Goal: Information Seeking & Learning: Learn about a topic

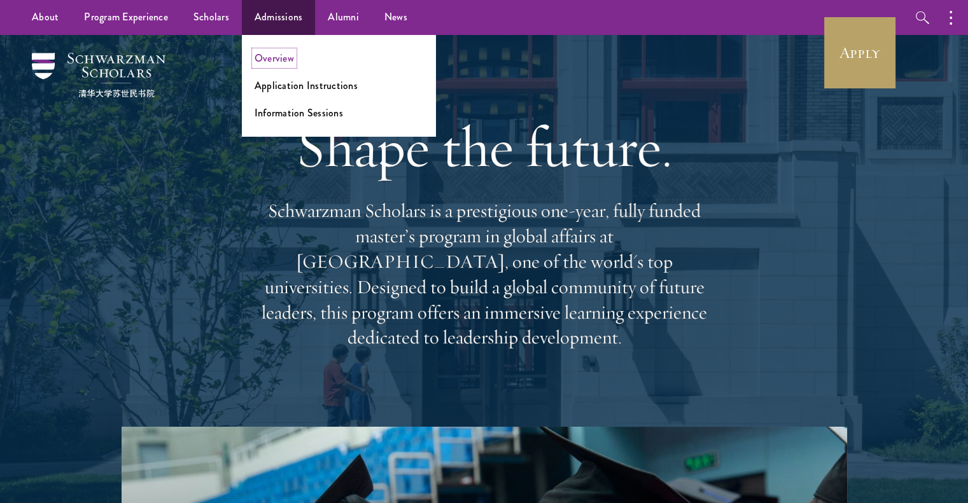
click at [274, 62] on link "Overview" at bounding box center [273, 58] width 39 height 15
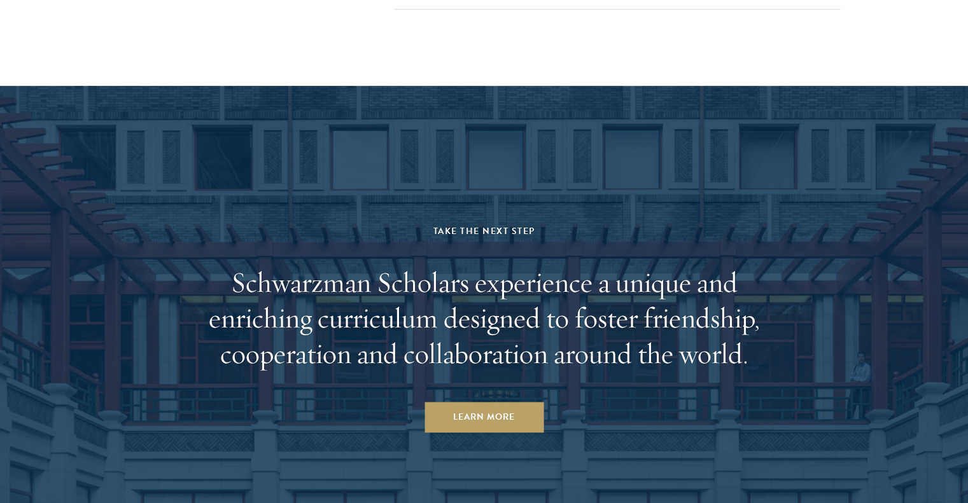
scroll to position [6376, 0]
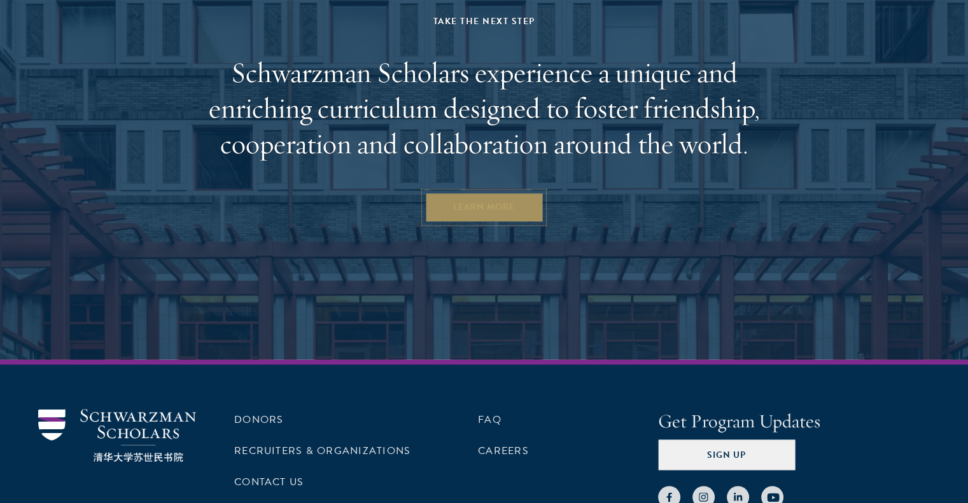
click at [461, 195] on link "Learn More" at bounding box center [483, 207] width 119 height 31
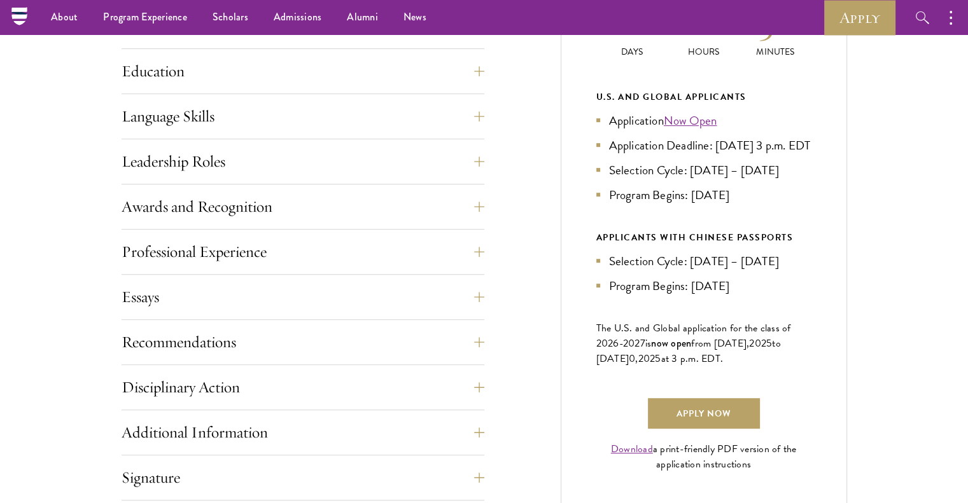
scroll to position [631, 0]
click at [461, 203] on button "Awards and Recognition" at bounding box center [312, 208] width 363 height 31
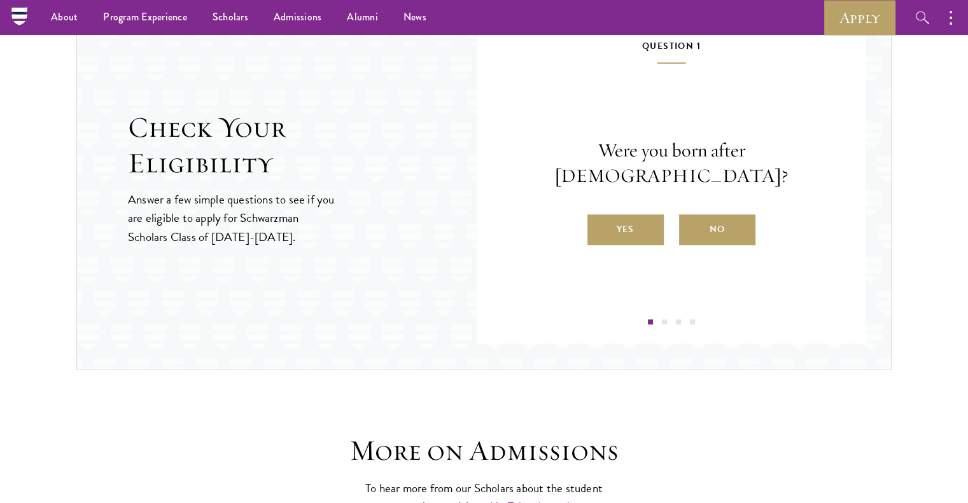
scroll to position [1559, 0]
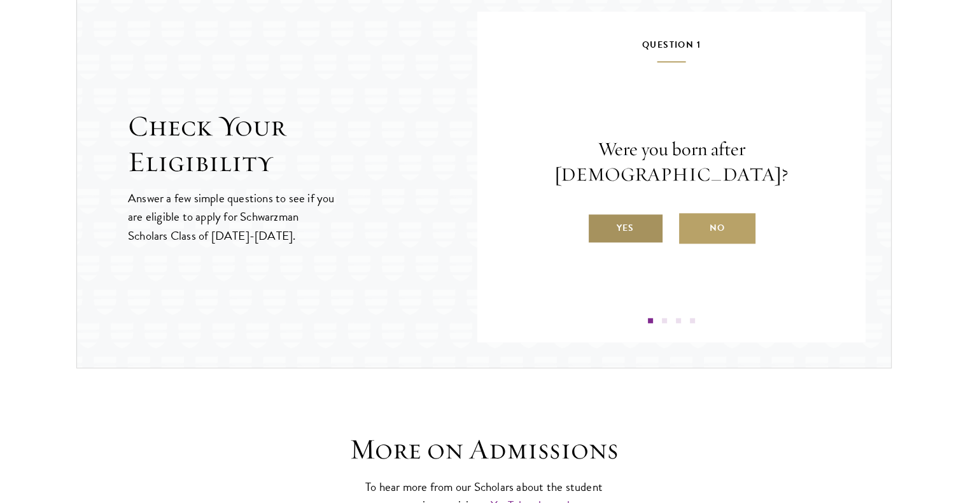
click at [620, 215] on label "Yes" at bounding box center [625, 228] width 76 height 31
click at [599, 215] on input "Yes" at bounding box center [592, 219] width 11 height 11
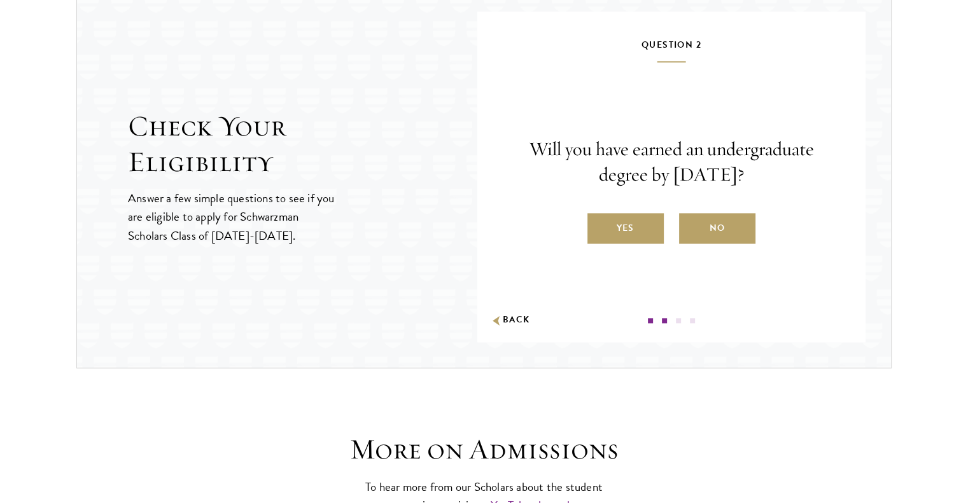
click at [620, 215] on label "Yes" at bounding box center [625, 228] width 76 height 31
click at [599, 215] on input "Yes" at bounding box center [592, 219] width 11 height 11
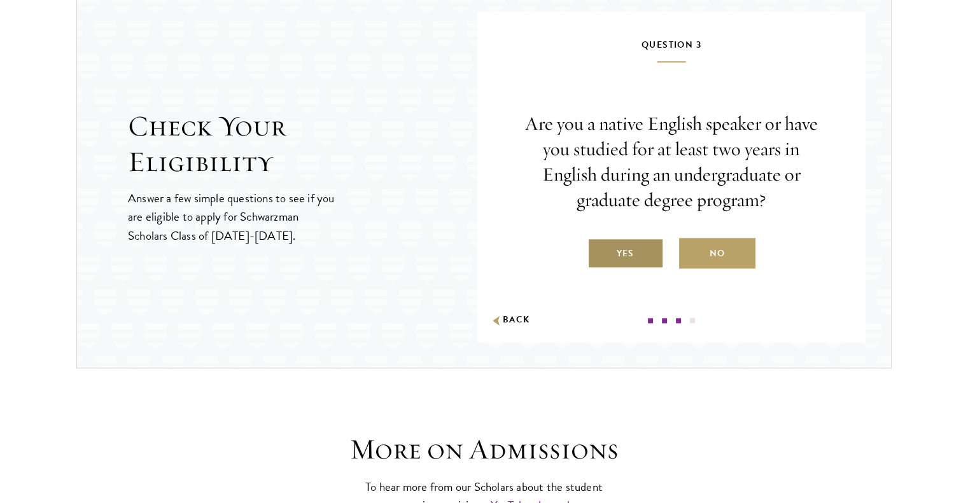
click at [620, 253] on label "Yes" at bounding box center [625, 253] width 76 height 31
click at [599, 251] on input "Yes" at bounding box center [592, 245] width 11 height 11
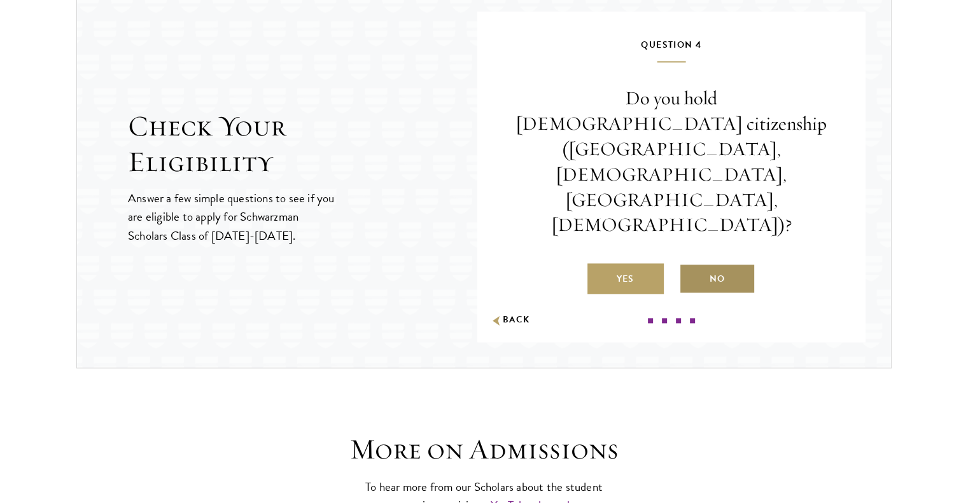
click at [707, 263] on label "No" at bounding box center [717, 278] width 76 height 31
click at [690, 265] on input "No" at bounding box center [684, 270] width 11 height 11
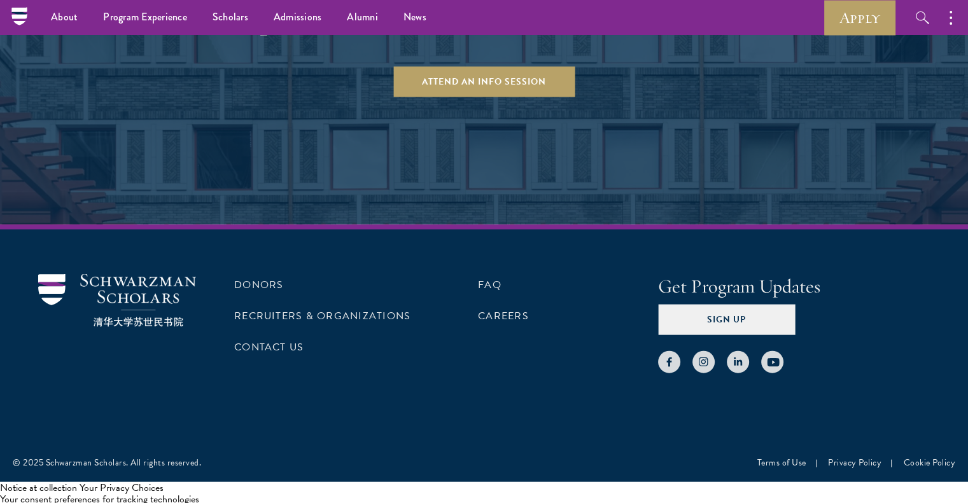
scroll to position [2739, 0]
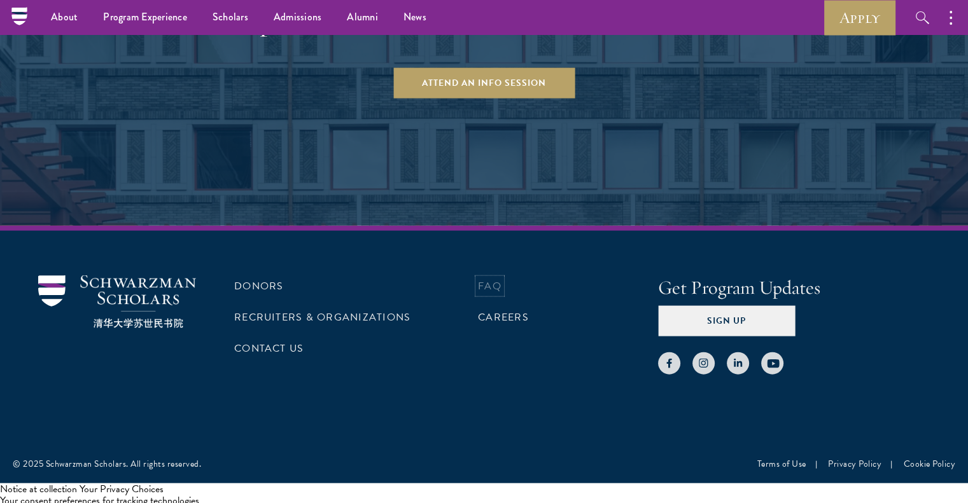
click at [490, 280] on link "FAQ" at bounding box center [490, 286] width 24 height 15
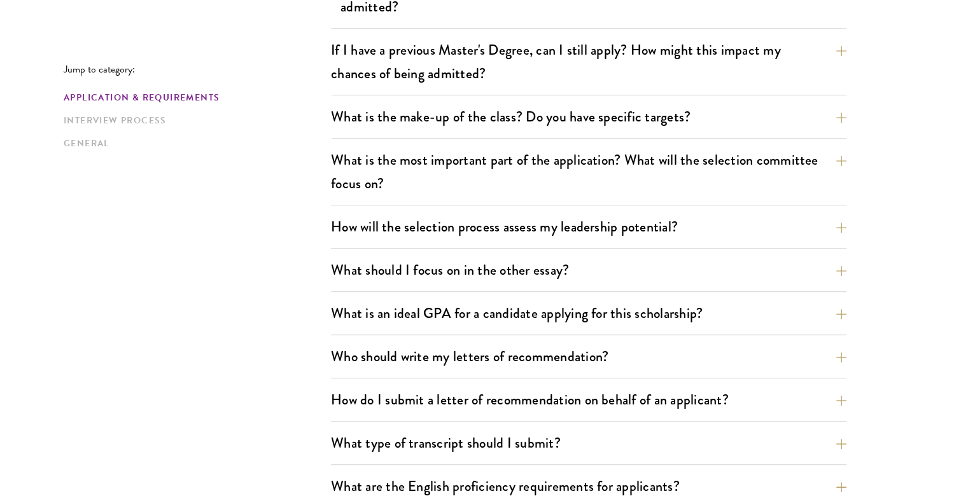
scroll to position [613, 0]
click at [516, 258] on button "What should I focus on in the other essay?" at bounding box center [597, 269] width 515 height 29
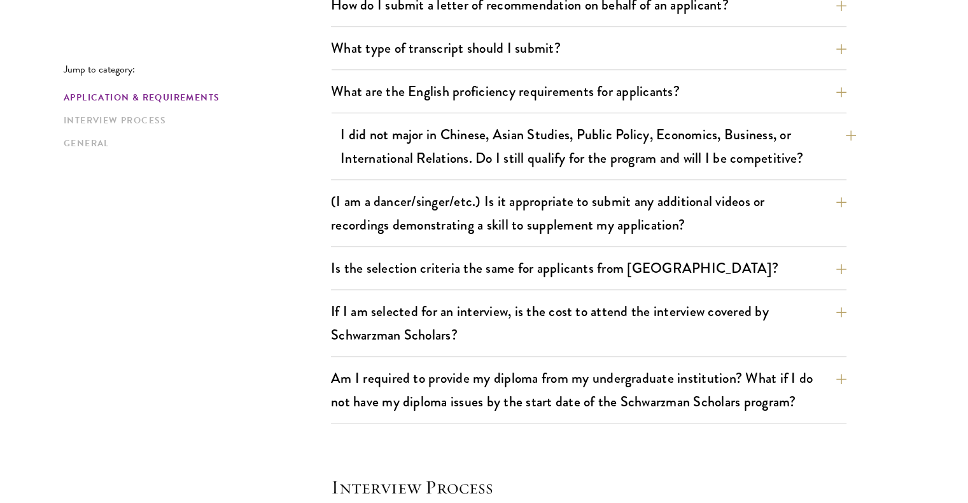
scroll to position [1204, 0]
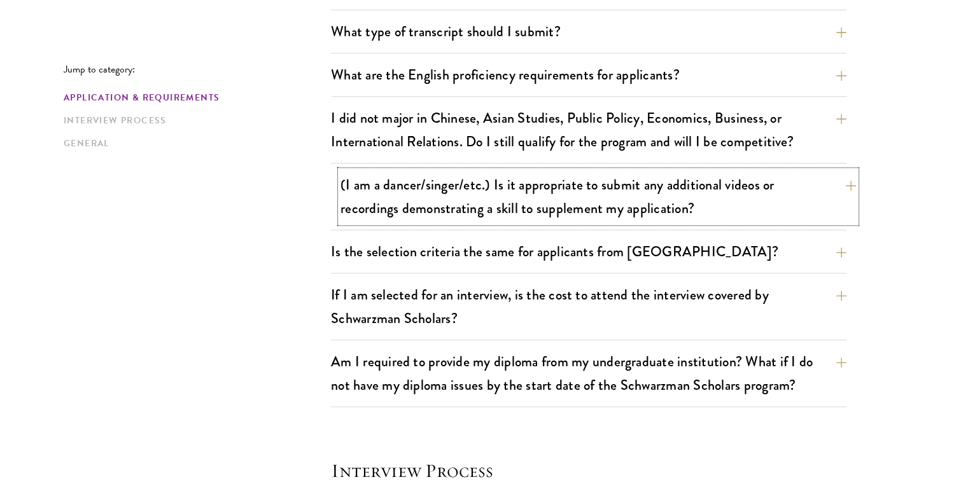
click at [557, 217] on button "(I am a dancer/singer/etc.) Is it appropriate to submit any additional videos o…" at bounding box center [597, 197] width 515 height 52
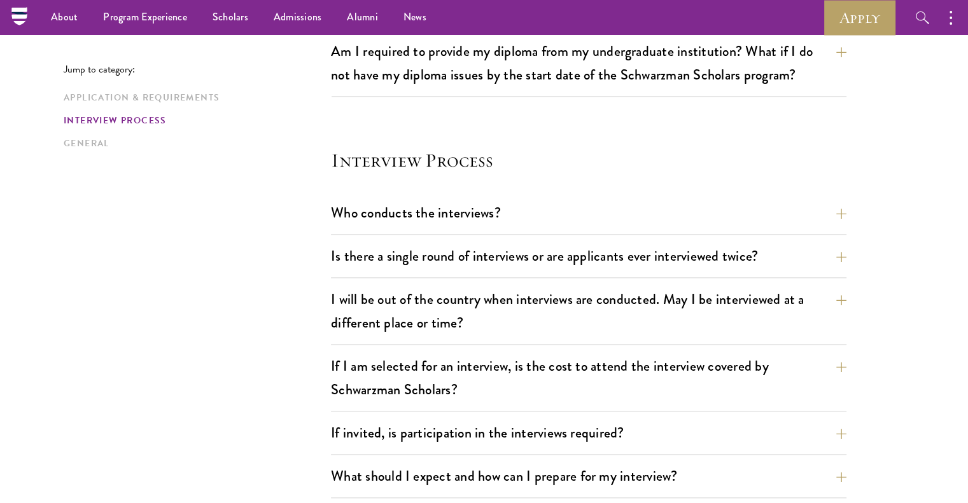
scroll to position [1460, 0]
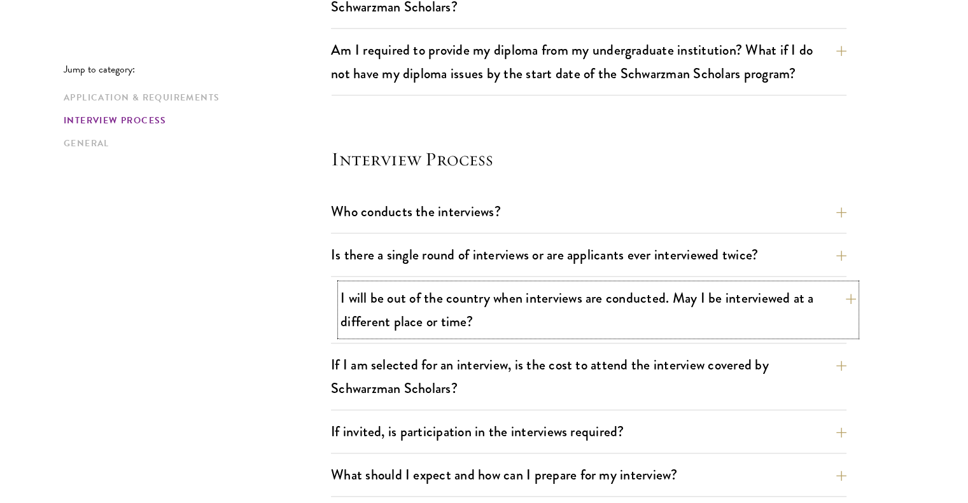
drag, startPoint x: 562, startPoint y: 317, endPoint x: 569, endPoint y: 296, distance: 21.9
click at [569, 296] on button "I will be out of the country when interviews are conducted. May I be interviewe…" at bounding box center [597, 310] width 515 height 52
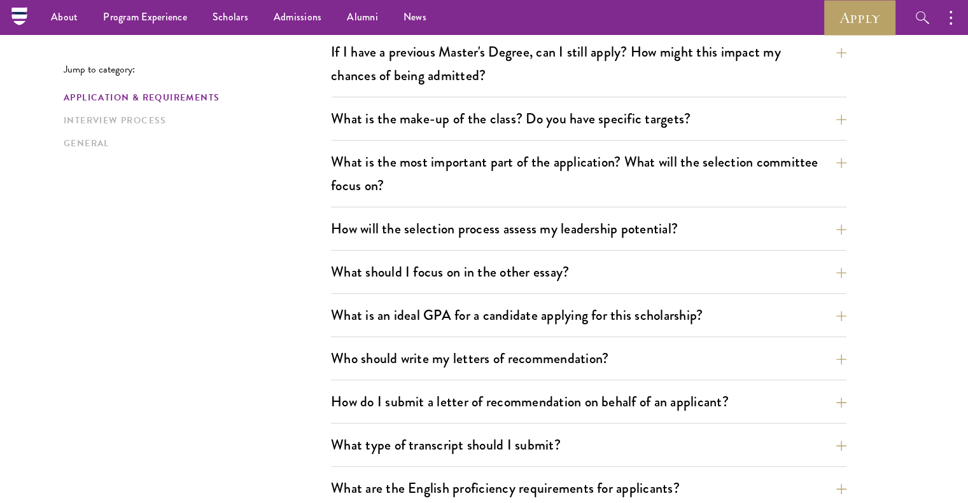
scroll to position [586, 0]
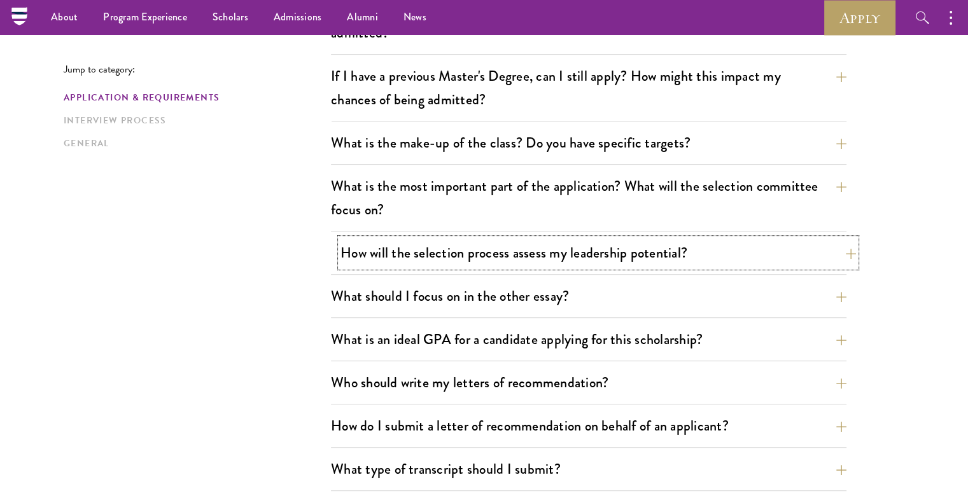
click at [556, 239] on button "How will the selection process assess my leadership potential?" at bounding box center [597, 253] width 515 height 29
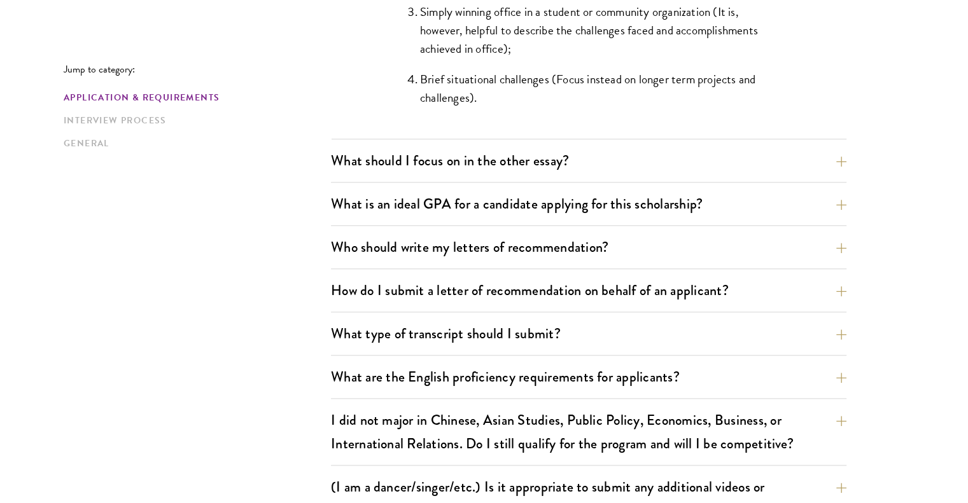
scroll to position [1439, 0]
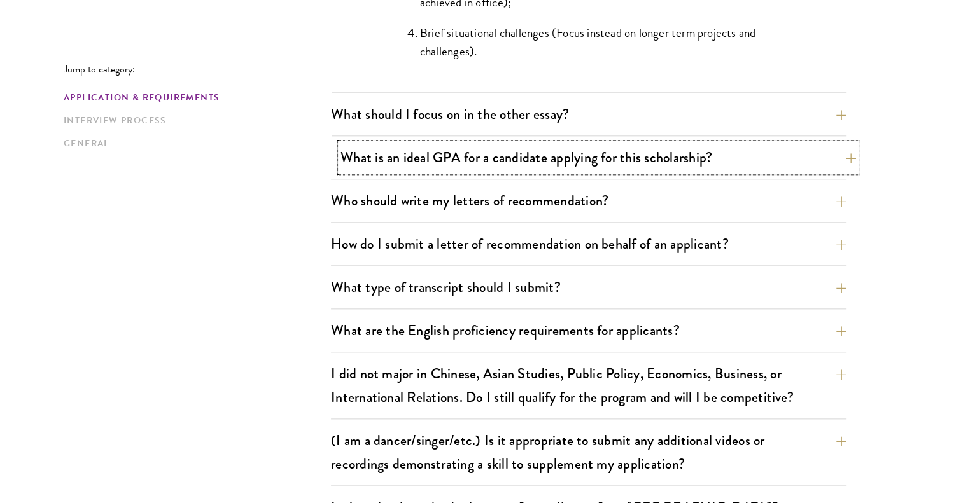
click at [573, 158] on button "What is an ideal GPA for a candidate applying for this scholarship?" at bounding box center [597, 157] width 515 height 29
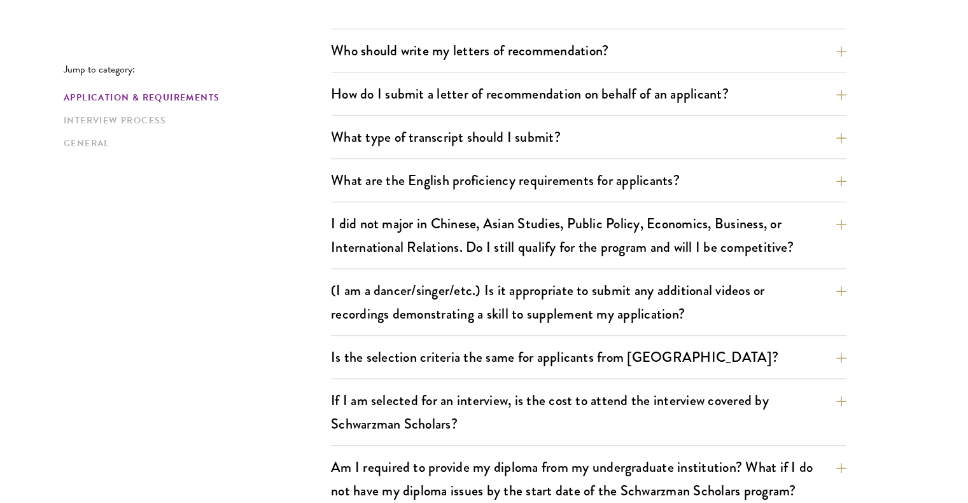
scroll to position [1137, 0]
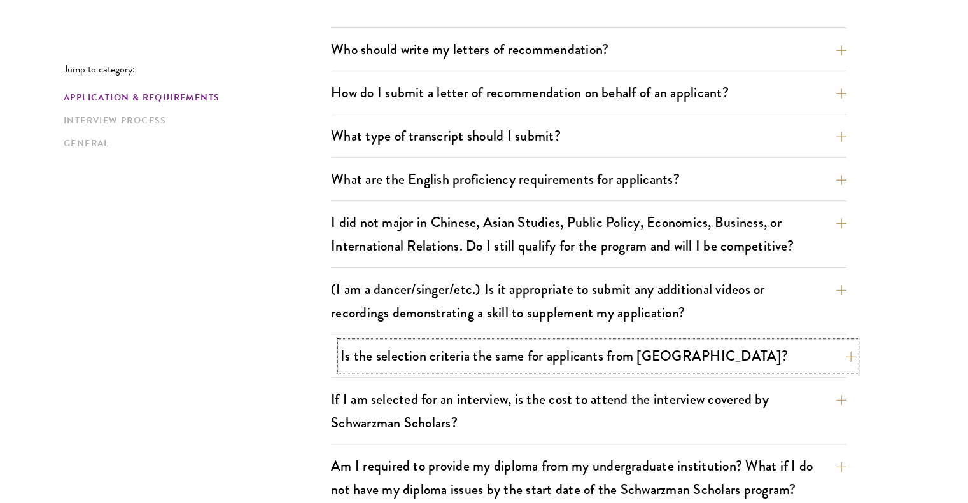
click at [562, 357] on button "Is the selection criteria the same for applicants from [GEOGRAPHIC_DATA]?" at bounding box center [597, 356] width 515 height 29
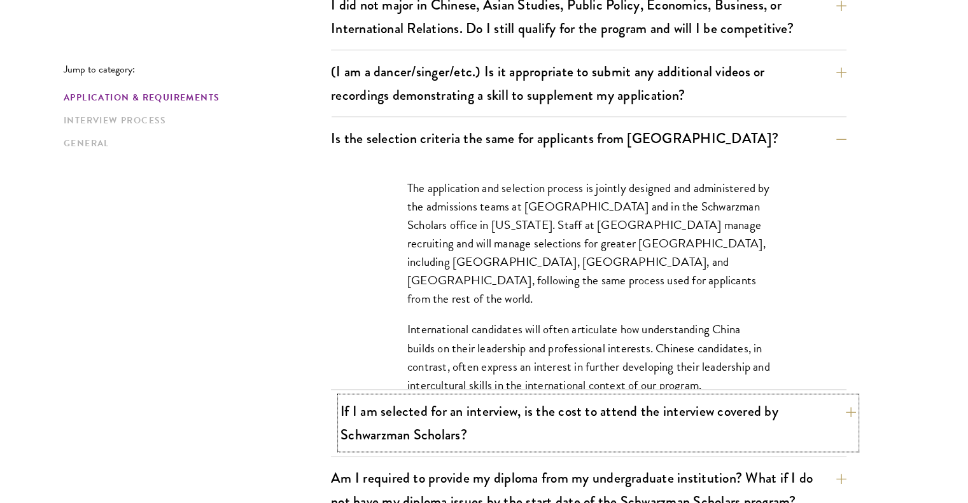
click at [564, 422] on button "If I am selected for an interview, is the cost to attend the interview covered …" at bounding box center [597, 423] width 515 height 52
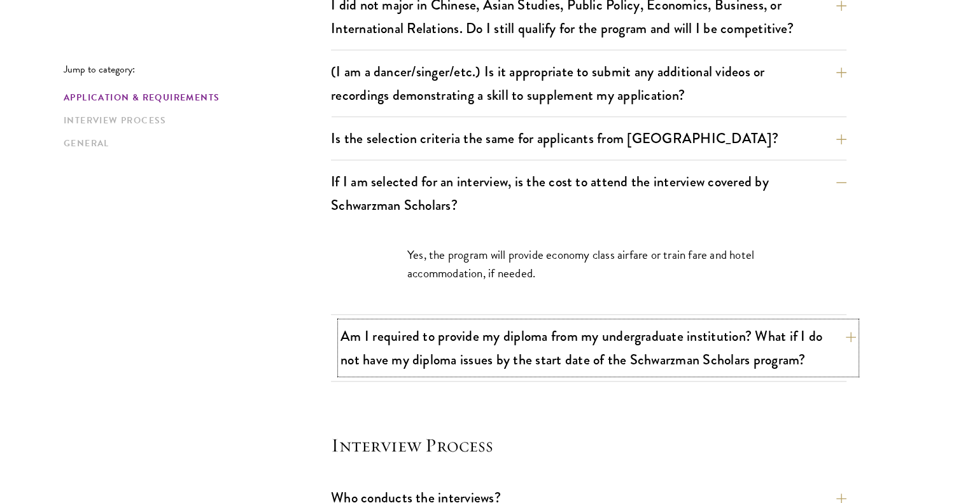
click at [596, 362] on button "Am I required to provide my diploma from my undergraduate institution? What if …" at bounding box center [597, 348] width 515 height 52
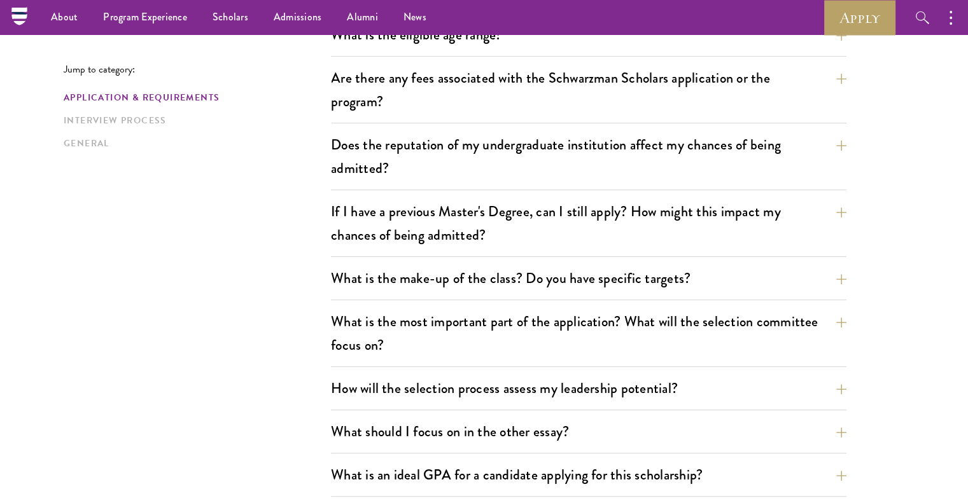
scroll to position [0, 0]
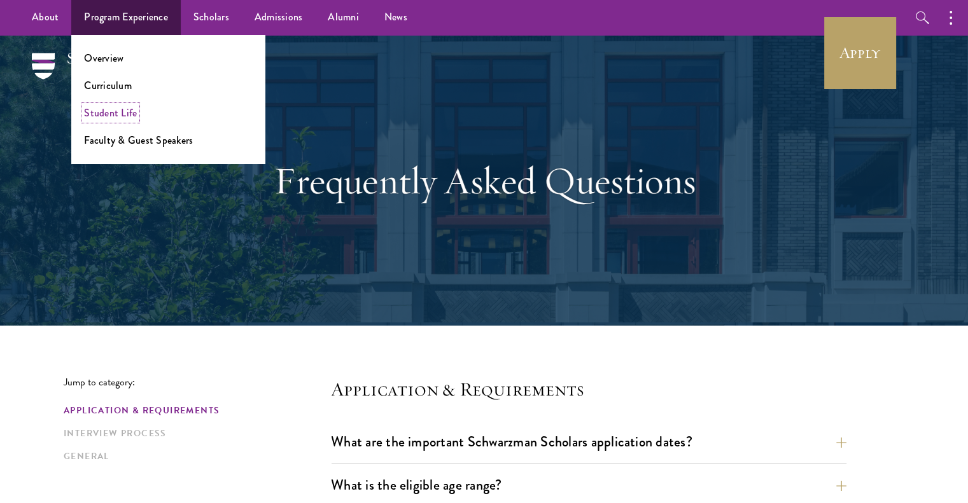
click at [118, 114] on link "Student Life" at bounding box center [110, 113] width 53 height 15
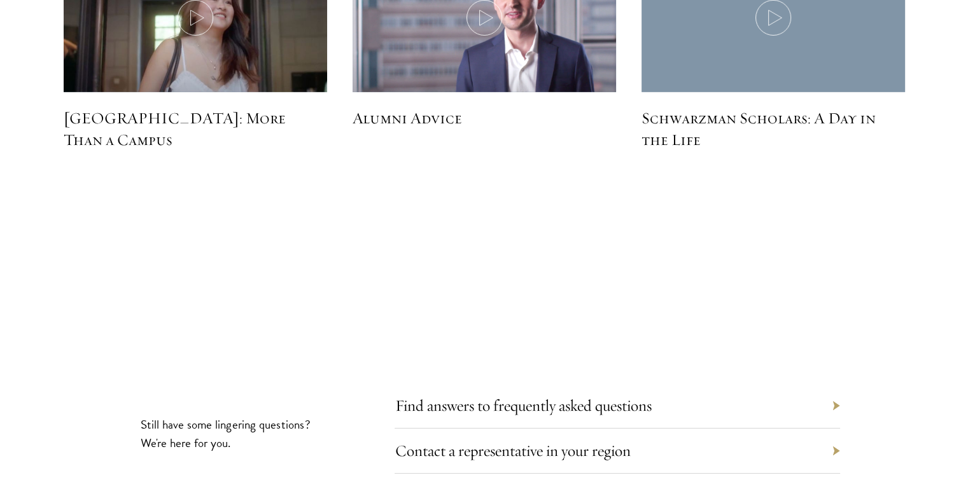
scroll to position [4172, 0]
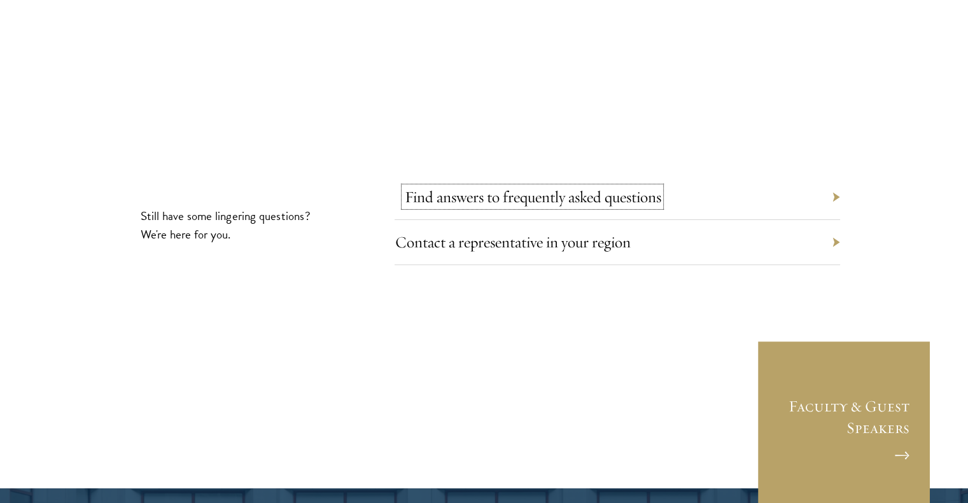
click at [555, 187] on link "Find answers to frequently asked questions" at bounding box center [532, 197] width 256 height 20
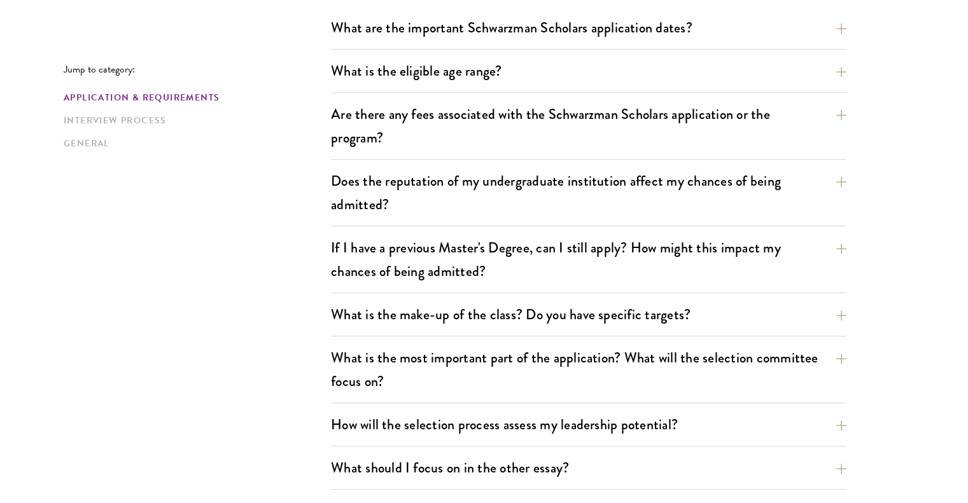
scroll to position [700, 0]
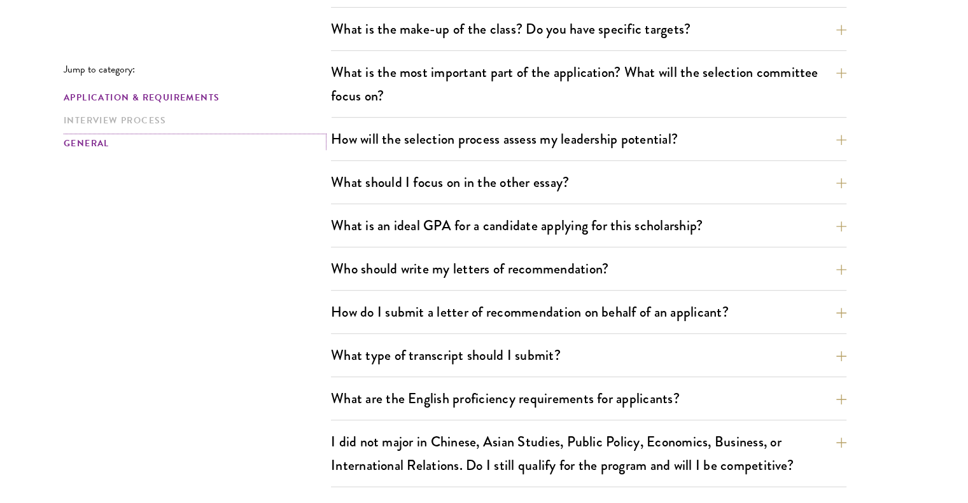
click at [153, 137] on link "General" at bounding box center [194, 143] width 260 height 13
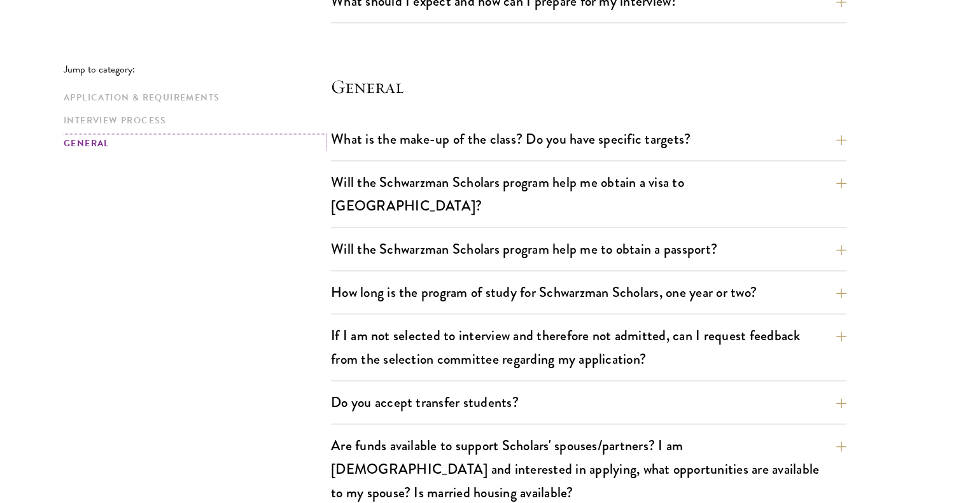
scroll to position [1816, 0]
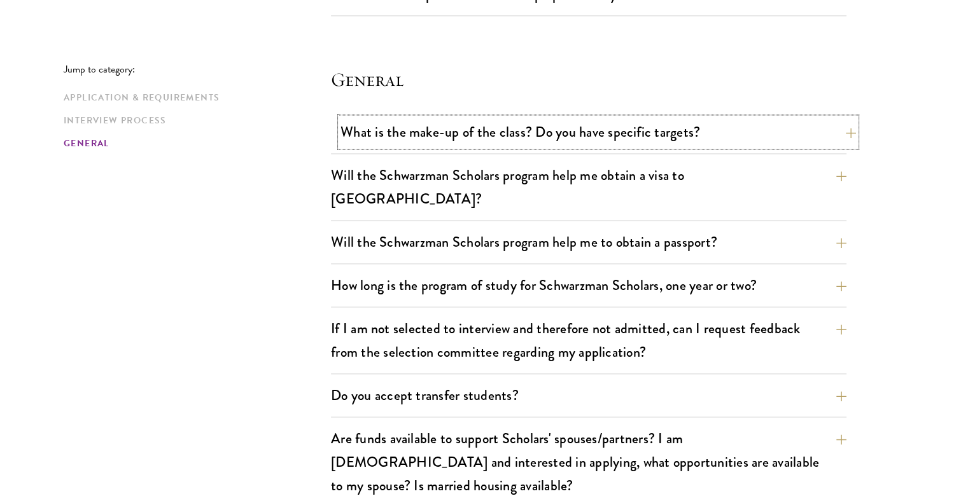
click at [444, 130] on button "What is the make-up of the class? Do you have specific targets?" at bounding box center [597, 132] width 515 height 29
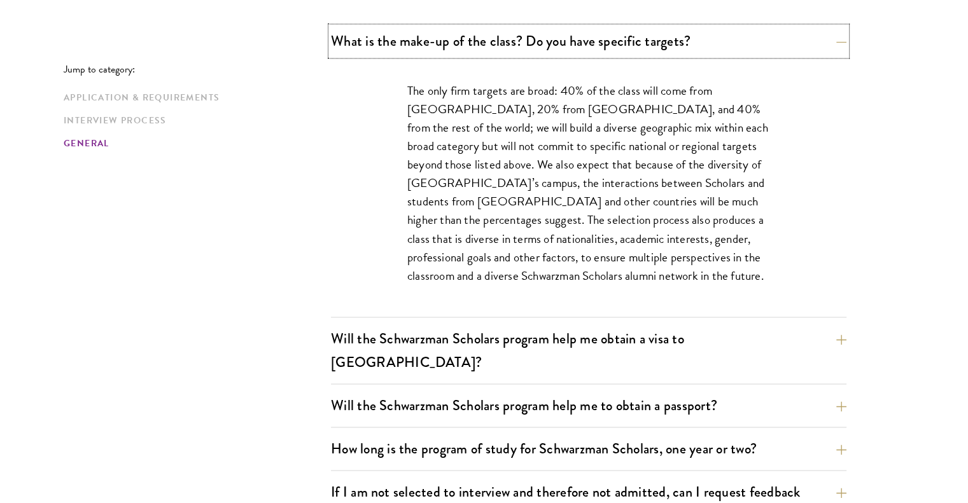
scroll to position [1908, 0]
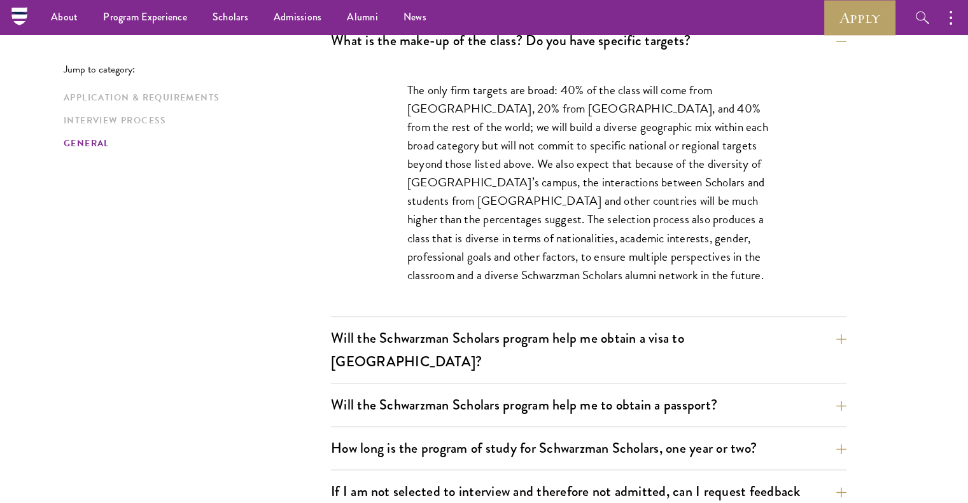
click at [454, 315] on div "What is the make-up of the class? Do you have specific targets? The only firm t…" at bounding box center [588, 370] width 515 height 688
click at [477, 331] on button "Will the Schwarzman Scholars program help me obtain a visa to [GEOGRAPHIC_DATA]?" at bounding box center [597, 350] width 515 height 52
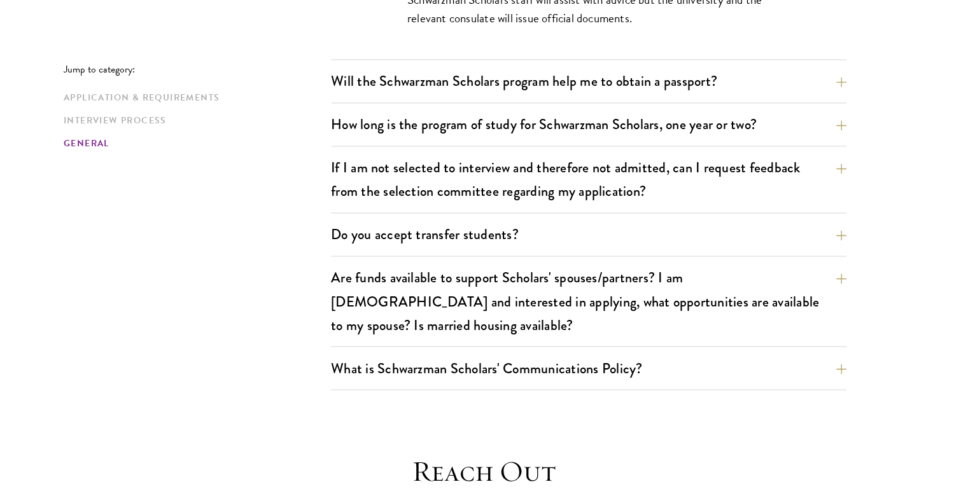
scroll to position [2131, 0]
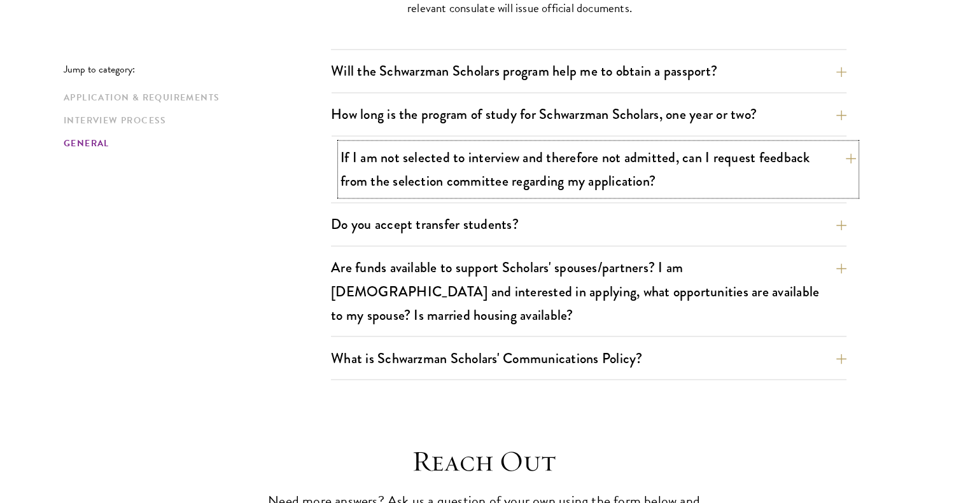
click at [576, 143] on button "If I am not selected to interview and therefore not admitted, can I request fee…" at bounding box center [597, 169] width 515 height 52
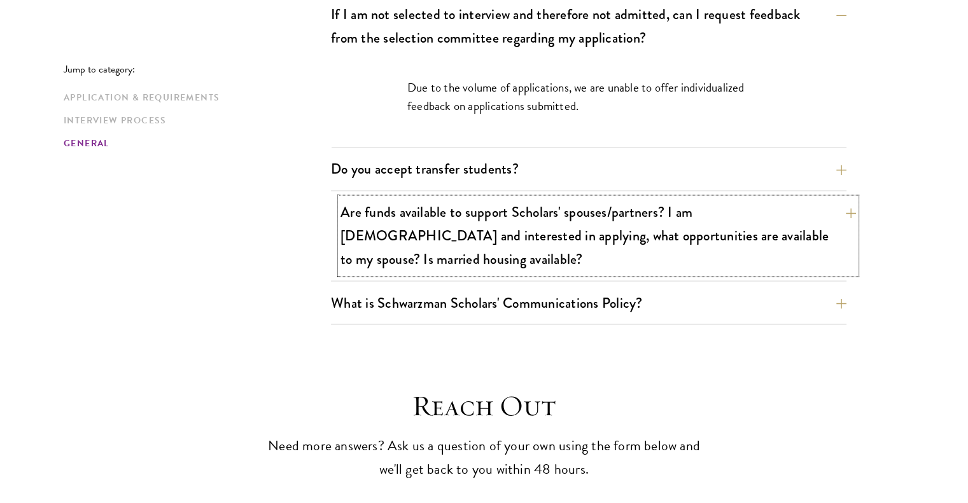
click at [568, 198] on button "Are funds available to support Scholars' spouses/partners? I am [DEMOGRAPHIC_DA…" at bounding box center [597, 236] width 515 height 76
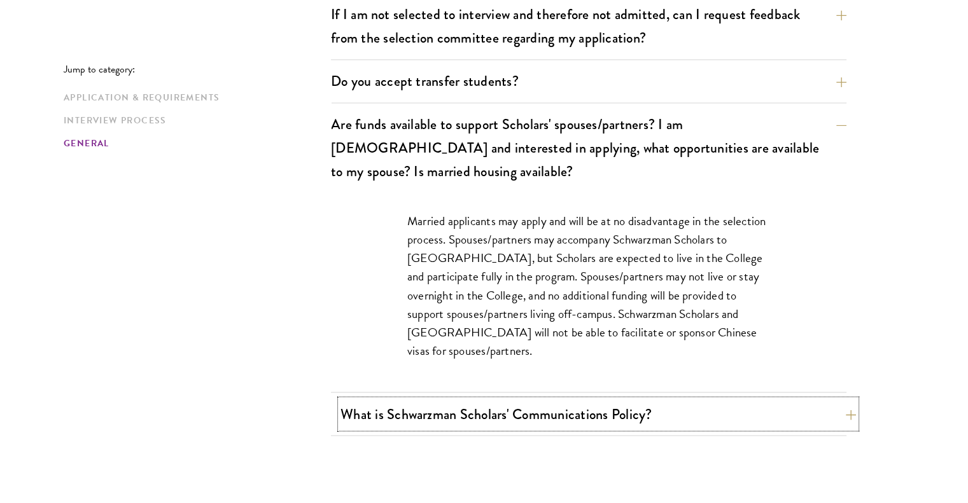
click at [535, 400] on button "What is Schwarzman Scholars' Communications Policy?" at bounding box center [597, 414] width 515 height 29
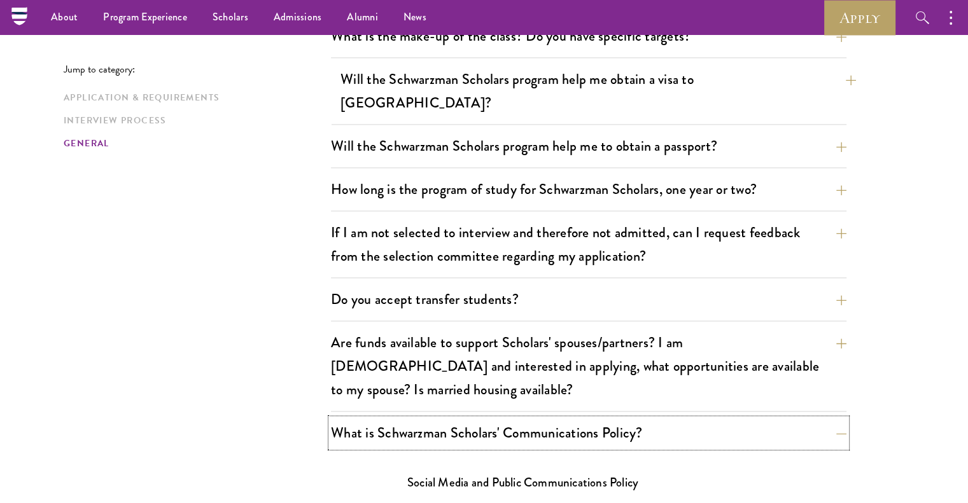
scroll to position [1752, 0]
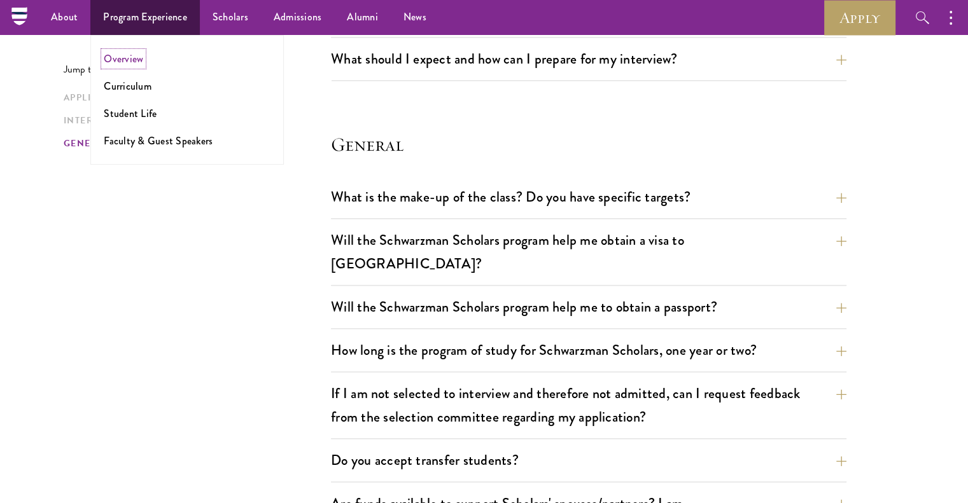
click at [127, 61] on link "Overview" at bounding box center [123, 59] width 39 height 15
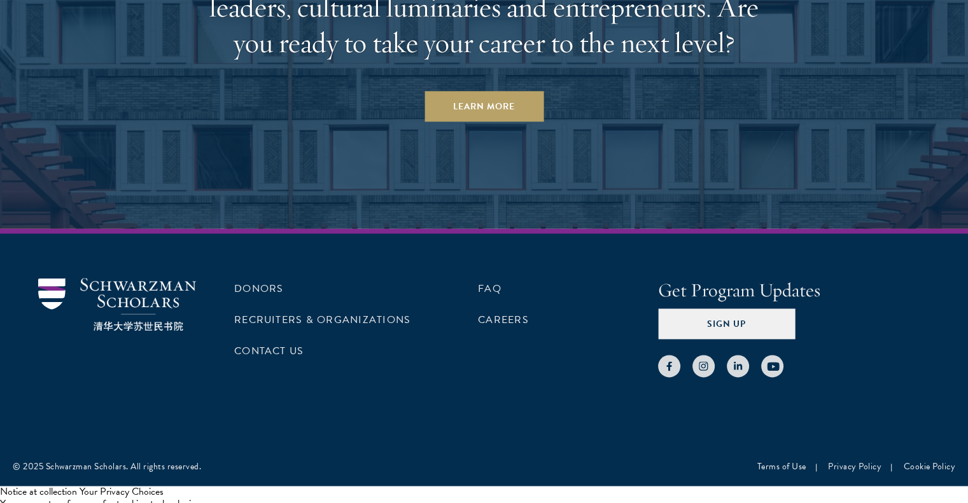
scroll to position [6519, 0]
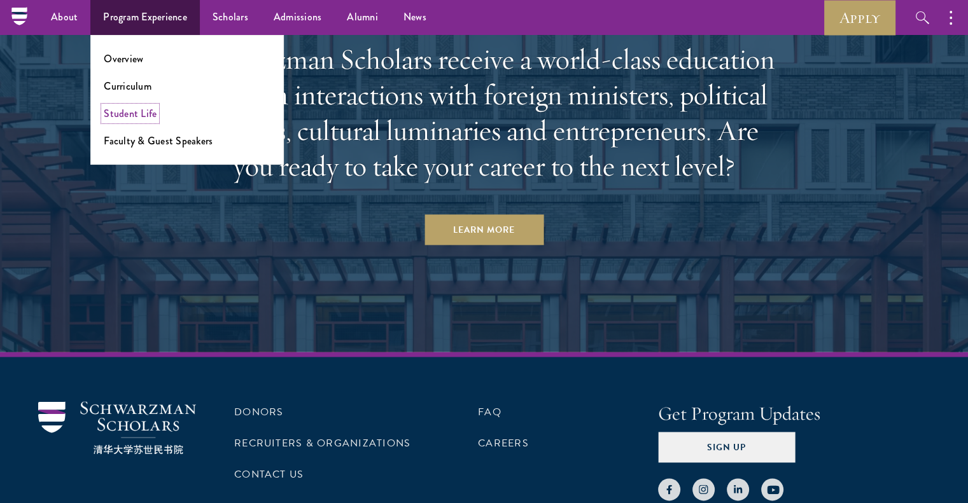
click at [144, 118] on link "Student Life" at bounding box center [130, 113] width 53 height 15
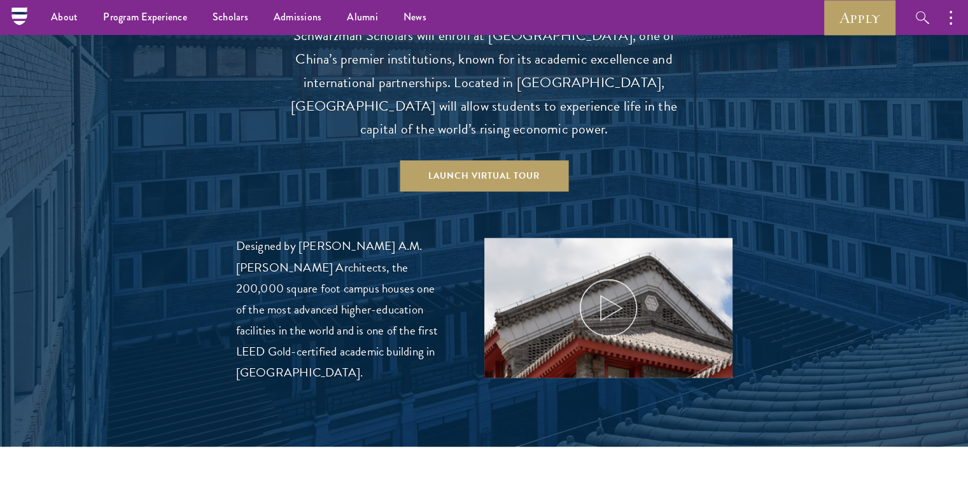
scroll to position [1339, 0]
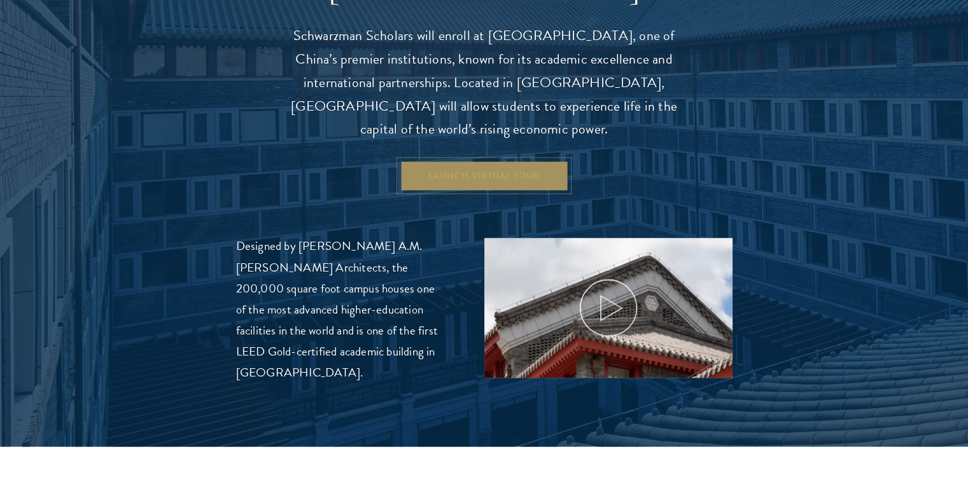
click at [510, 160] on link "Launch Virtual Tour" at bounding box center [484, 175] width 169 height 31
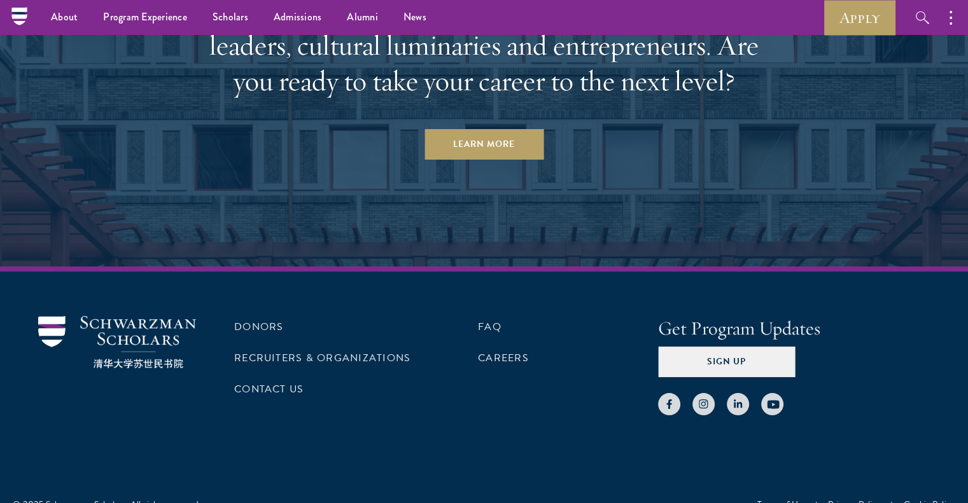
scroll to position [4878, 0]
click at [216, 20] on link "Scholars" at bounding box center [230, 17] width 61 height 35
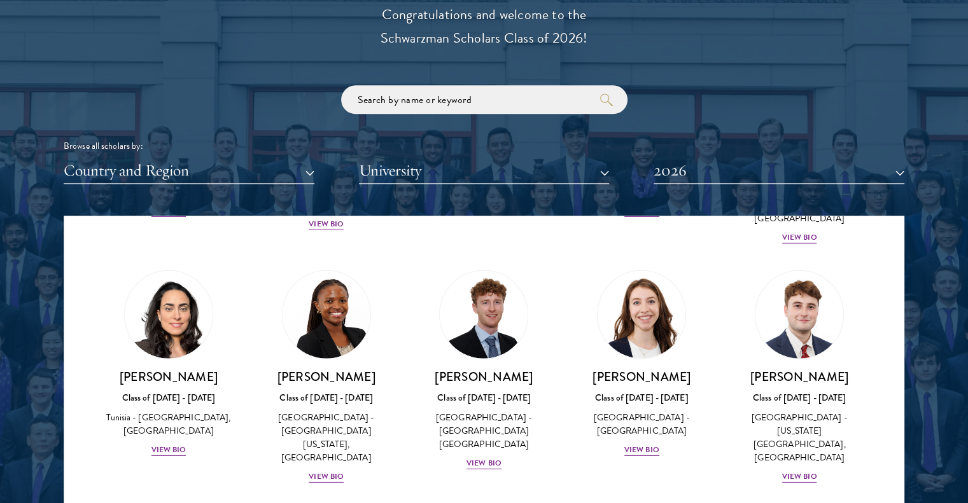
scroll to position [4008, 0]
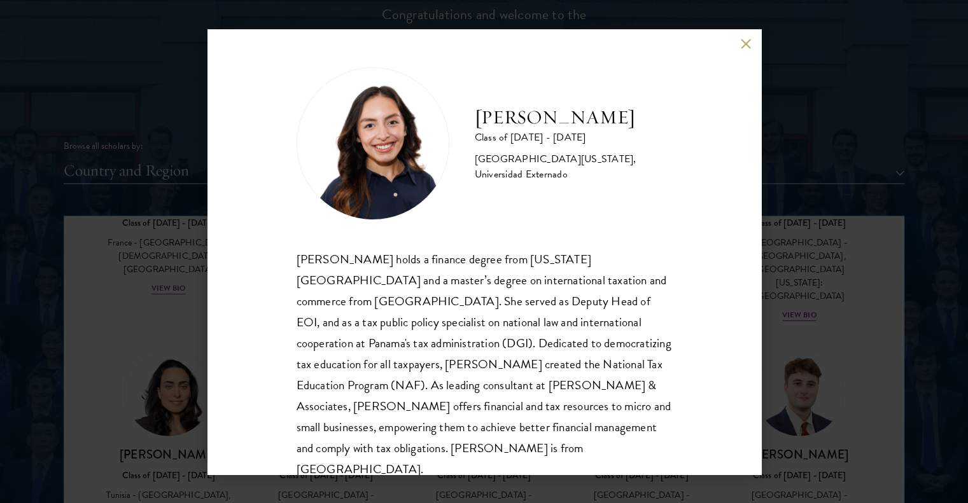
scroll to position [22, 0]
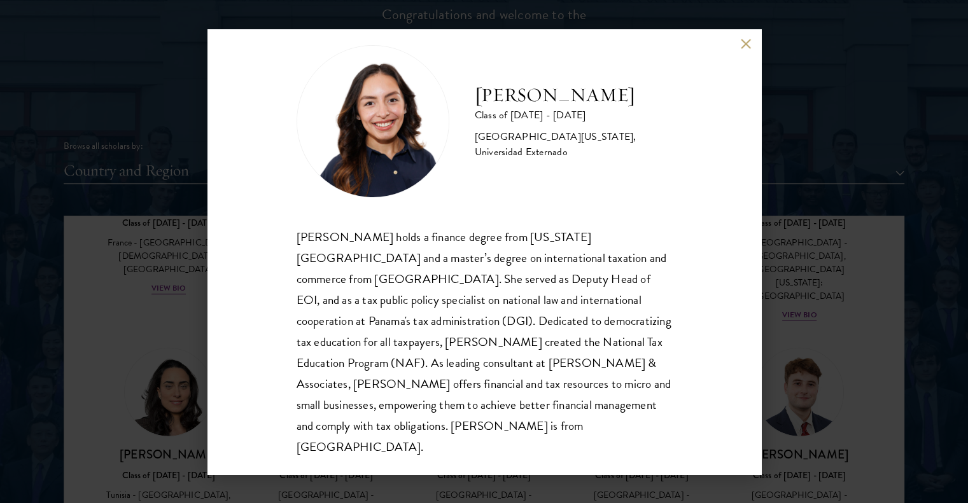
click at [744, 49] on button at bounding box center [746, 44] width 11 height 11
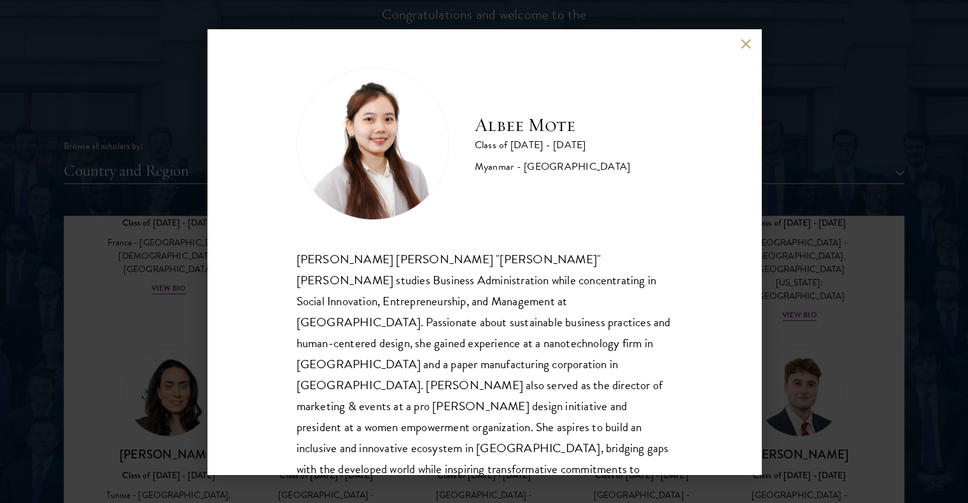
scroll to position [22, 0]
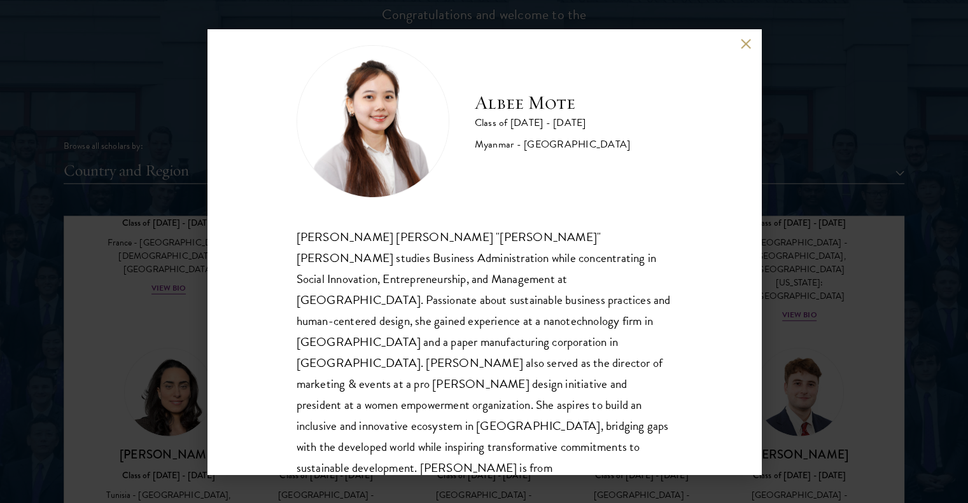
click at [746, 48] on button at bounding box center [746, 44] width 11 height 11
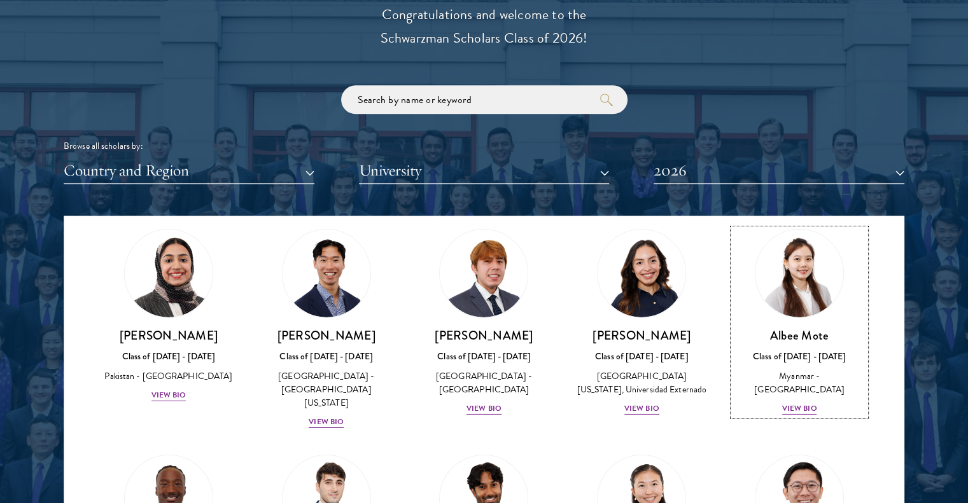
scroll to position [4395, 0]
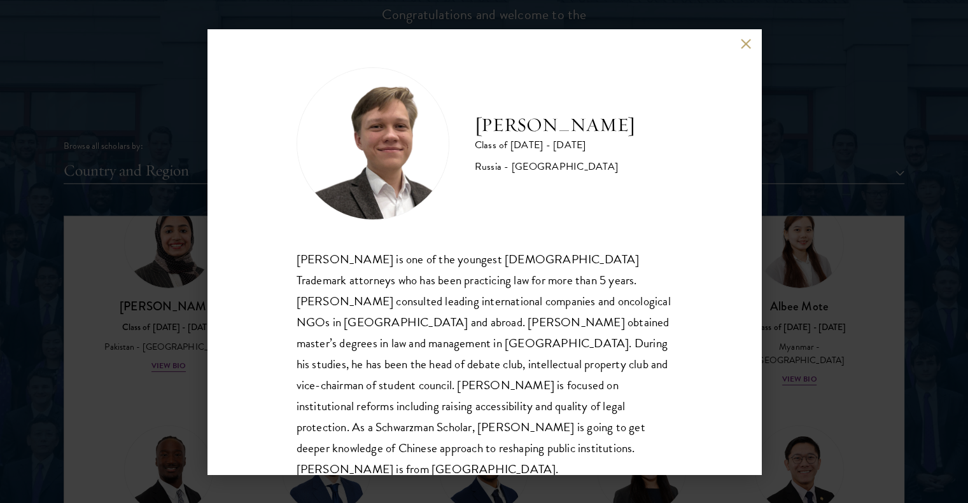
scroll to position [22, 0]
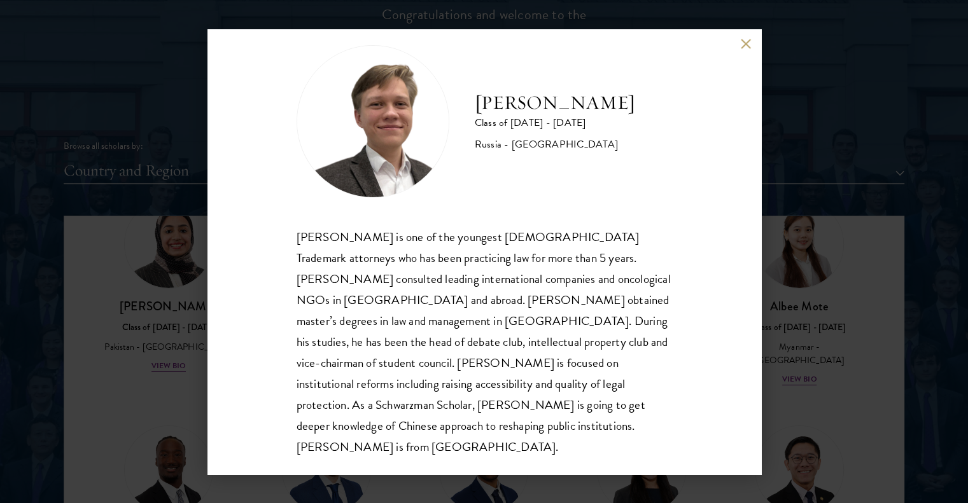
click at [838, 382] on div "Ivan Nikiforov Class of 2025 - 2026 Russia - Saint Petersburg State University …" at bounding box center [484, 251] width 968 height 503
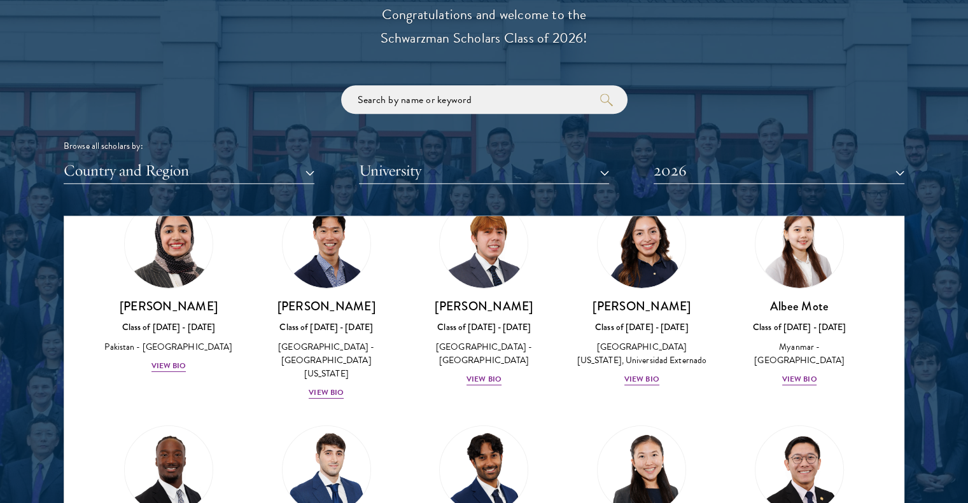
scroll to position [4367, 0]
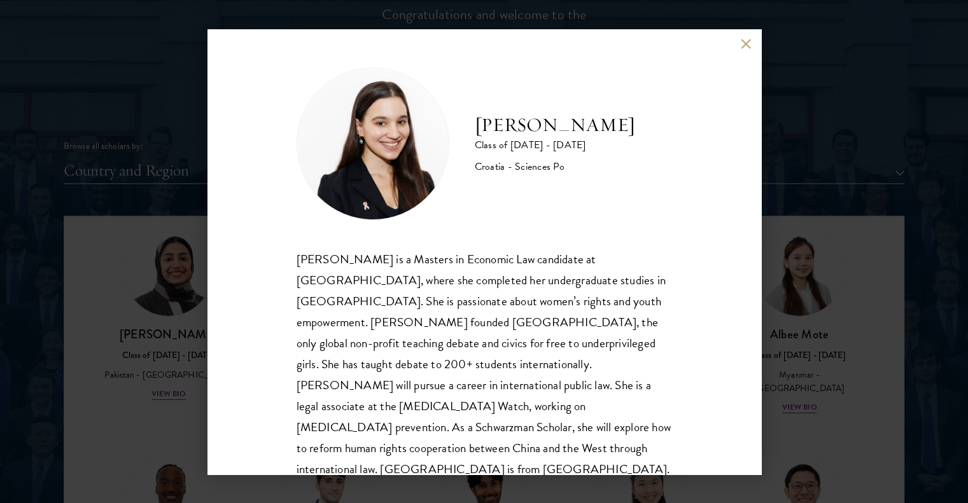
click at [800, 269] on div "Gabrijela Papec Class of 2025 - 2026 Croatia - Sciences Po Gabrijela Papec is a…" at bounding box center [484, 251] width 968 height 503
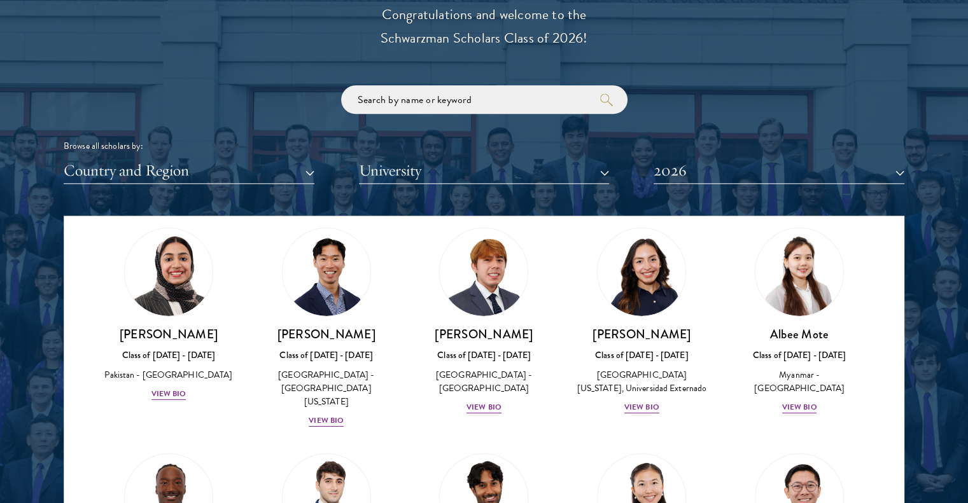
scroll to position [4367, 0]
click at [213, 169] on button "Country and Region" at bounding box center [189, 171] width 251 height 26
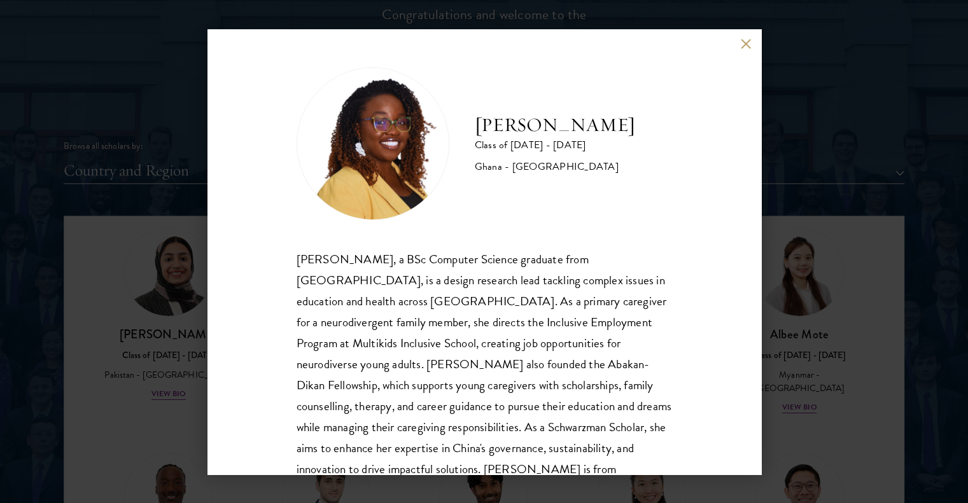
click at [746, 43] on button at bounding box center [746, 44] width 11 height 11
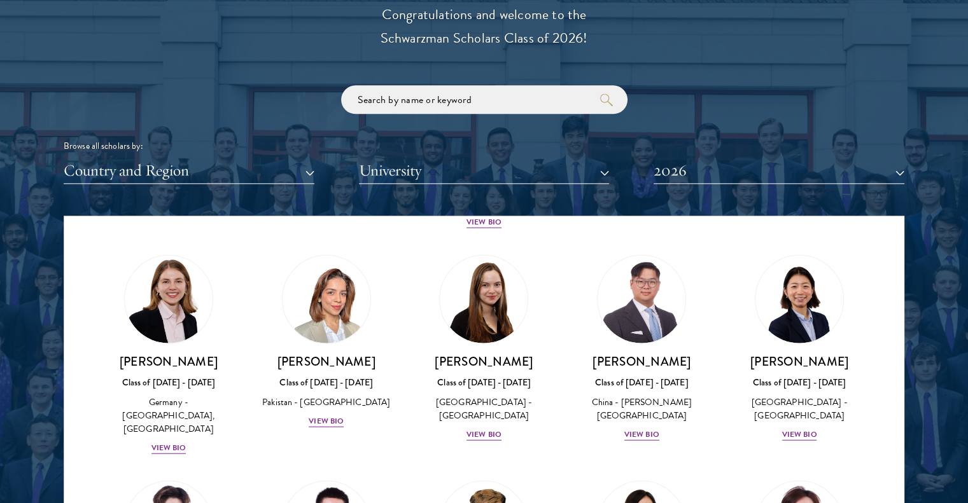
scroll to position [3101, 0]
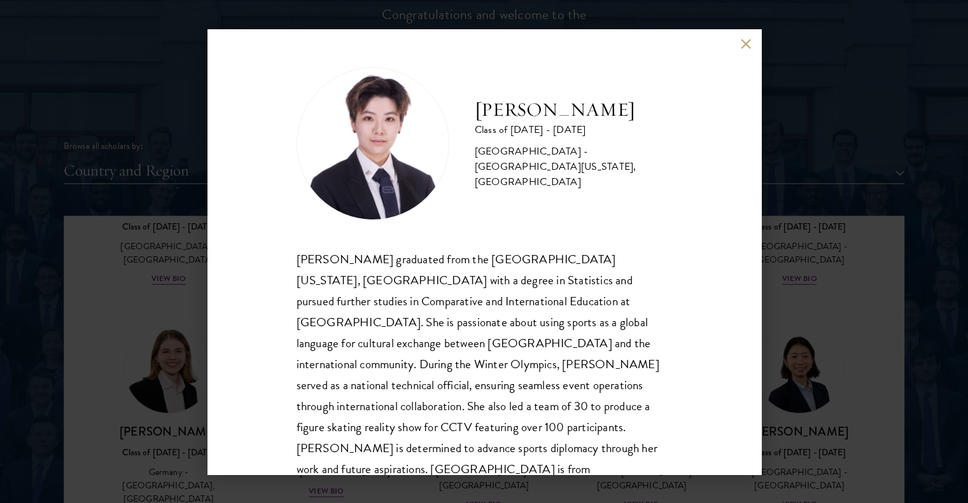
scroll to position [22, 0]
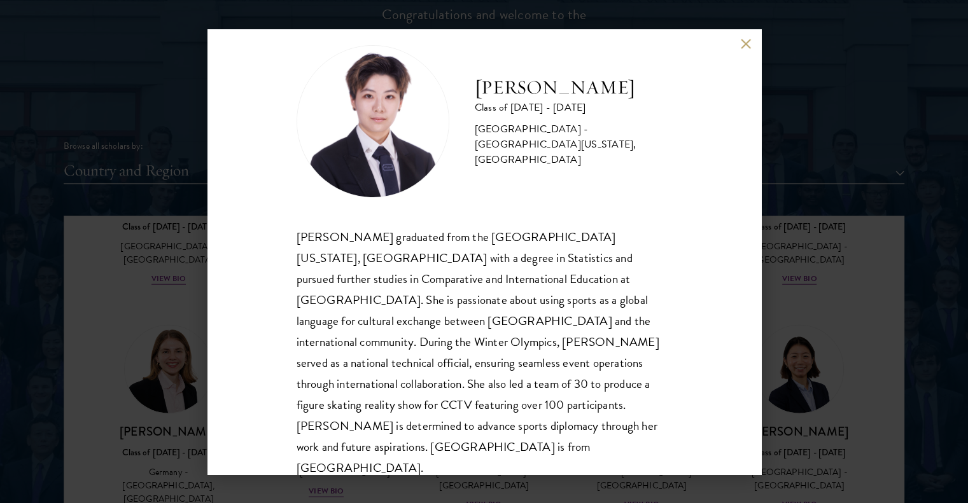
click at [823, 286] on div "Tianxin Li Class of 2025 - 2026 China - University of California, San Diego, Co…" at bounding box center [484, 251] width 968 height 503
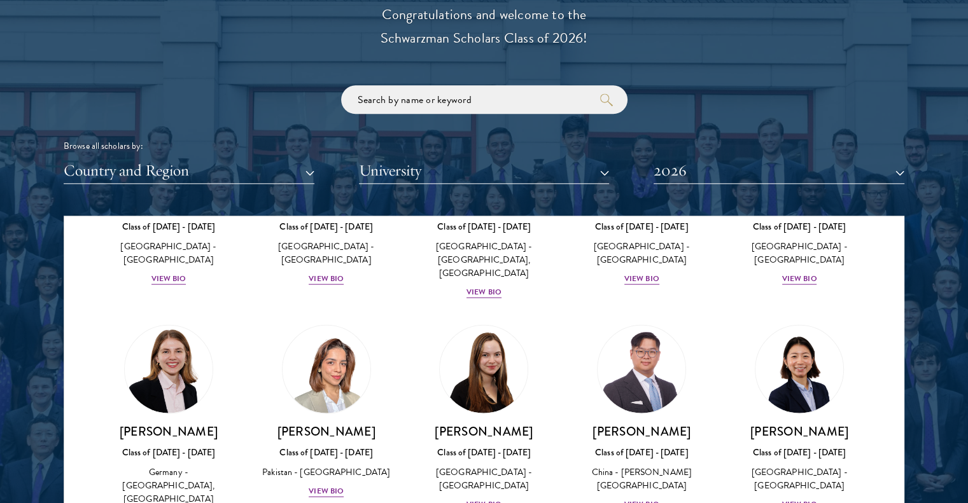
scroll to position [4367, 0]
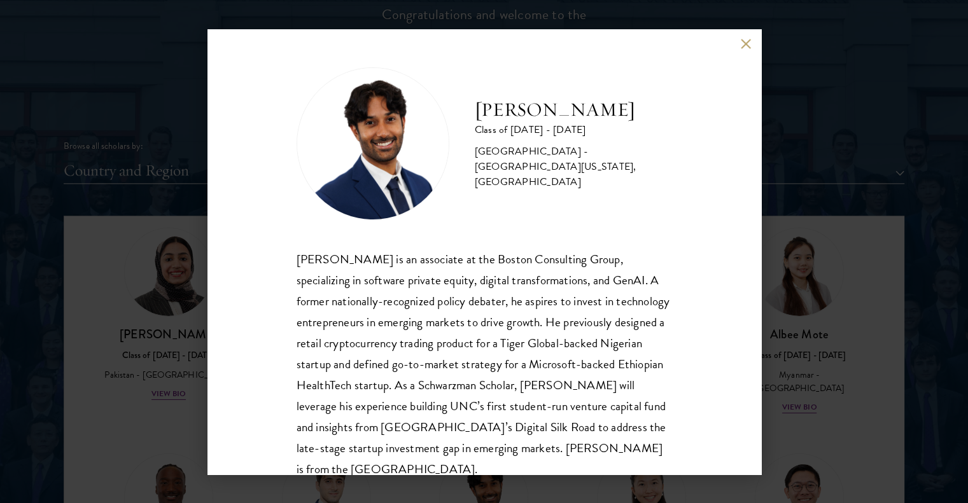
click at [823, 218] on div "Sanjeev Musuvathy Class of 2025 - 2026 United States of America - University of…" at bounding box center [484, 251] width 968 height 503
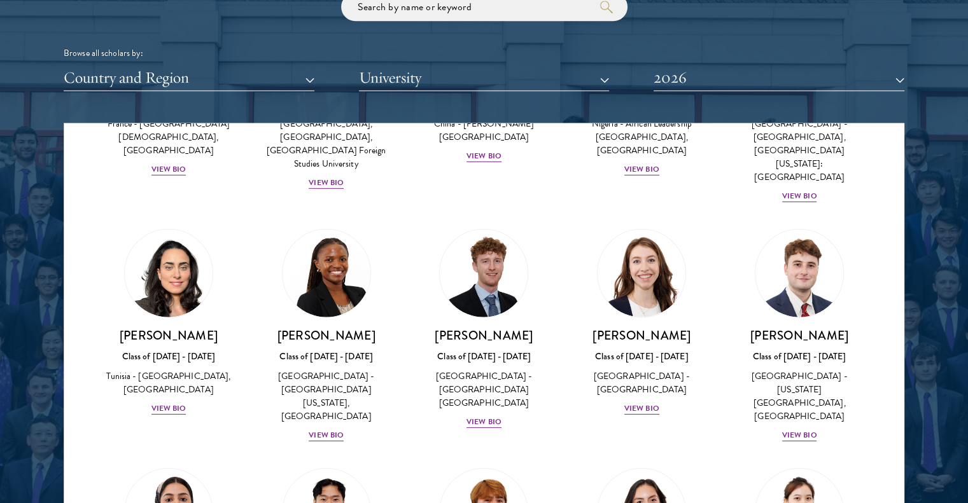
scroll to position [3702, 0]
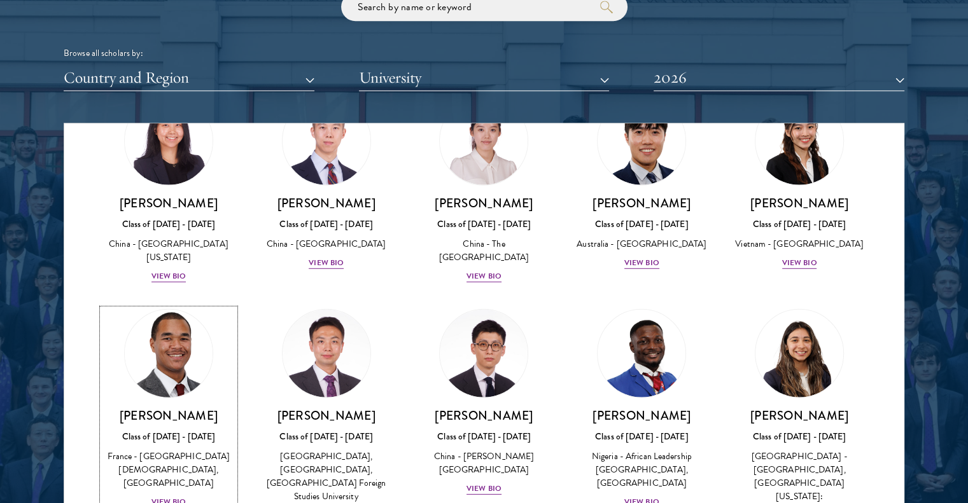
click at [163, 496] on div "View Bio" at bounding box center [168, 502] width 35 height 12
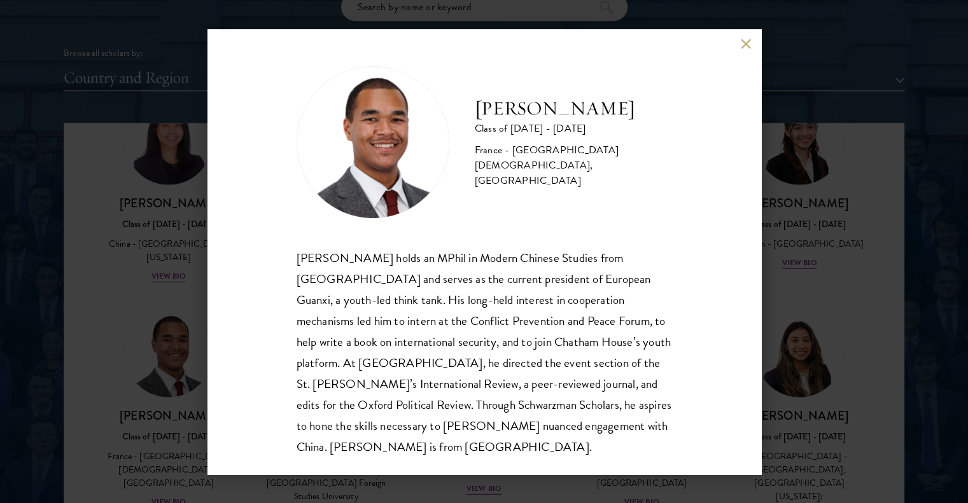
scroll to position [1, 0]
click at [743, 42] on button at bounding box center [746, 44] width 11 height 11
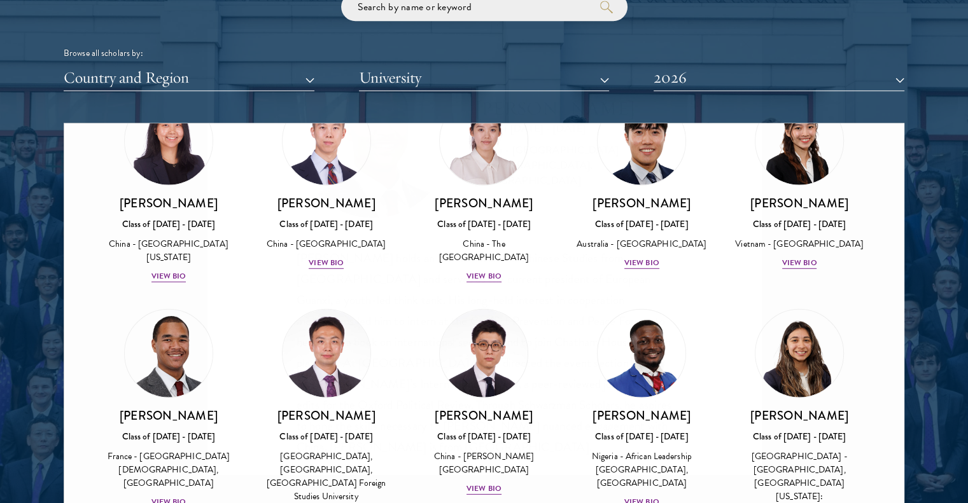
scroll to position [3588, 0]
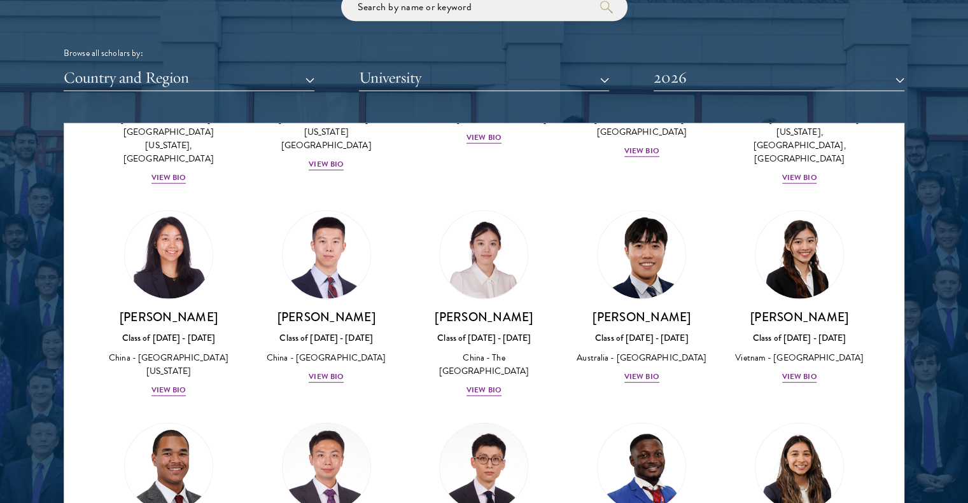
click at [743, 42] on div "Browse all scholars by: Country and Region All Countries and Regions Afghanista…" at bounding box center [484, 41] width 840 height 99
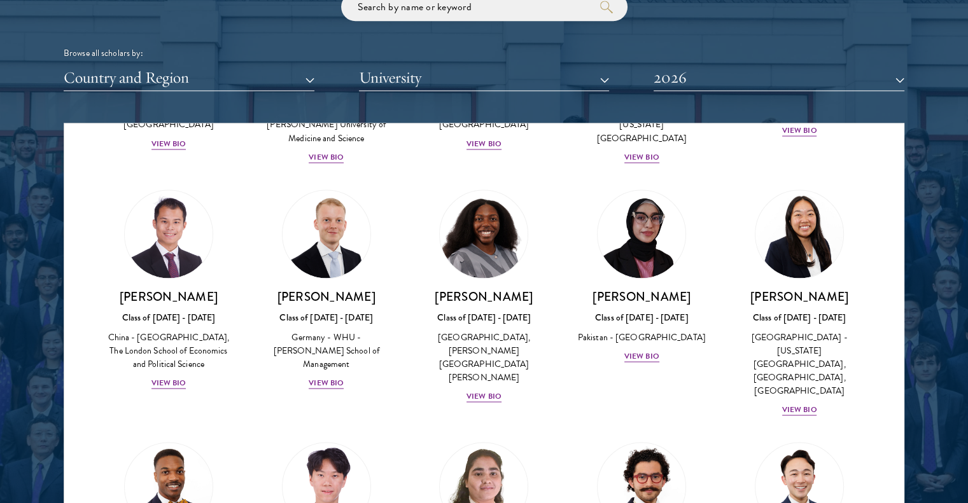
scroll to position [2411, 0]
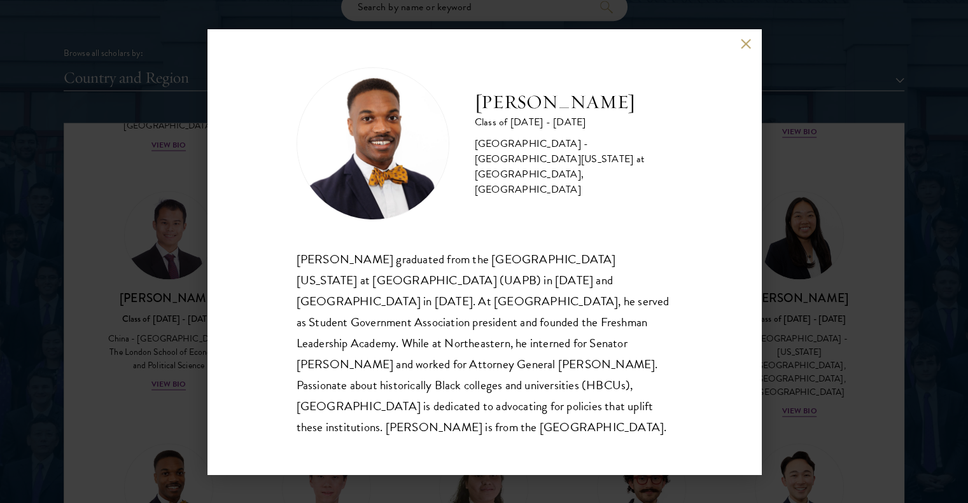
click at [802, 200] on div "Leon Jones Class of 2025 - 2026 United States of America - University of Arkans…" at bounding box center [484, 251] width 968 height 503
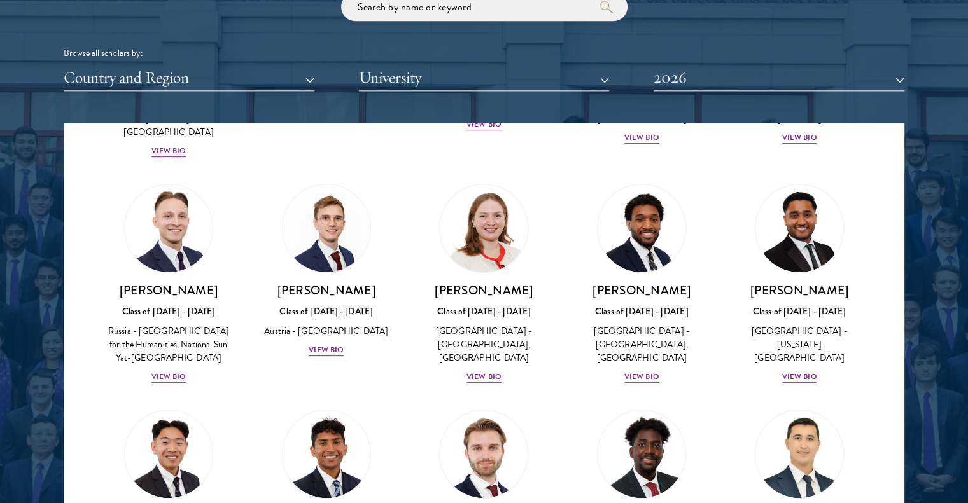
scroll to position [5495, 0]
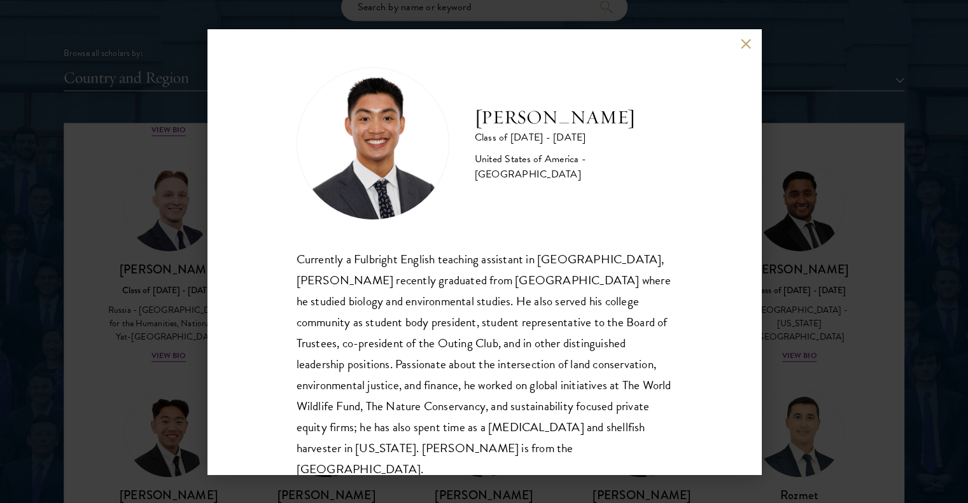
click at [844, 401] on div "Paul Wang Class of 2025 - 2026 United States of America - Bowdoin College Curre…" at bounding box center [484, 251] width 968 height 503
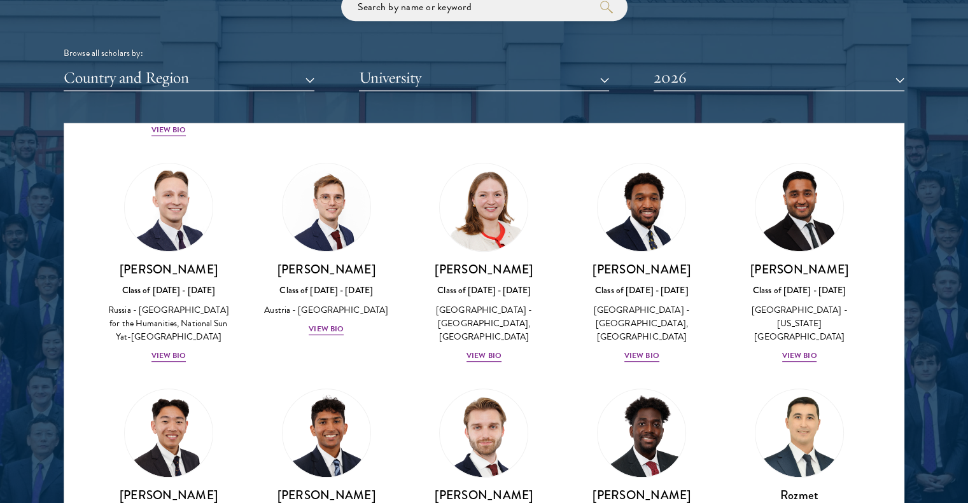
scroll to position [5486, 0]
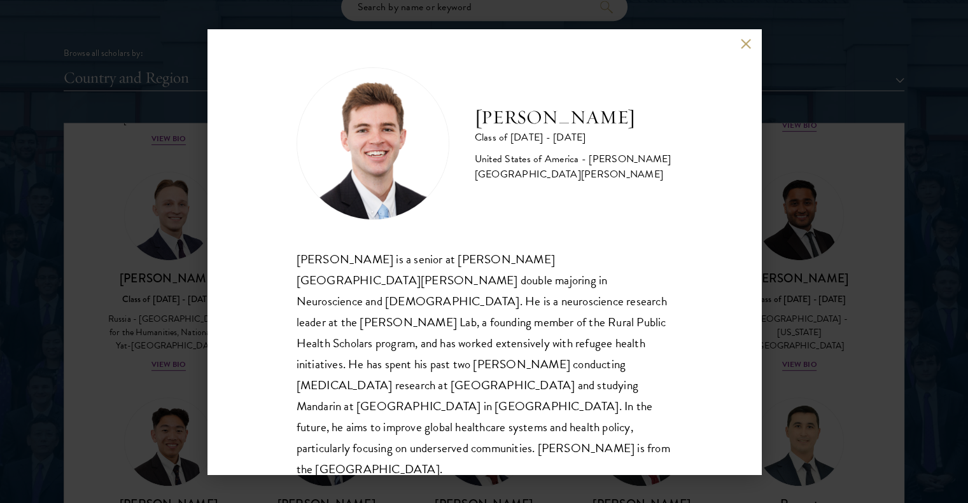
click at [746, 43] on button at bounding box center [746, 44] width 11 height 11
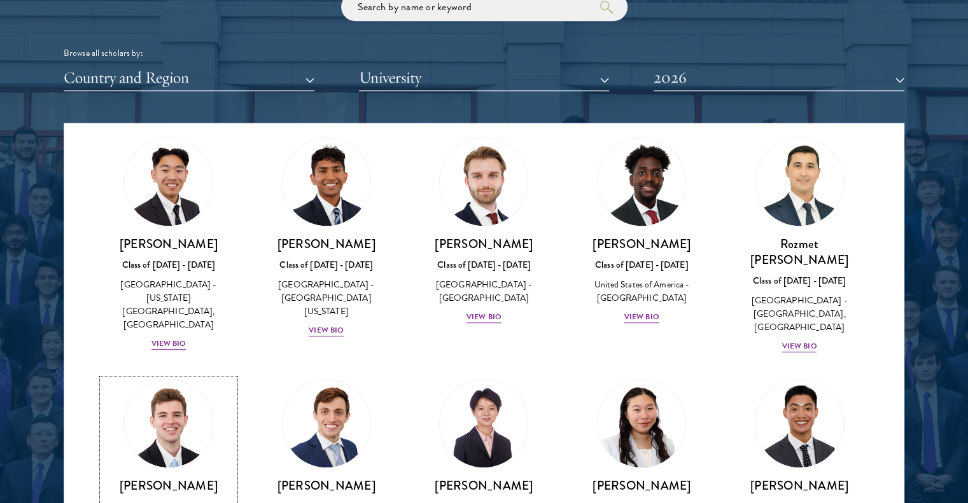
scroll to position [5755, 0]
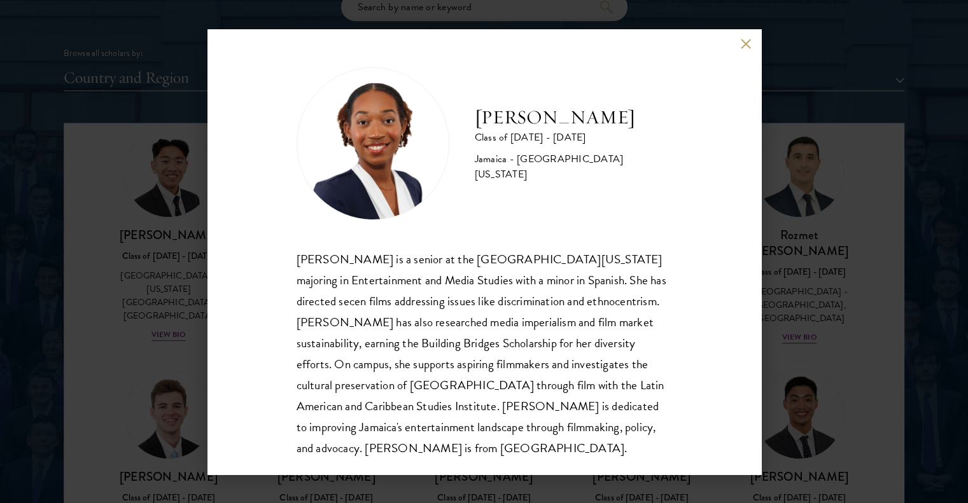
click at [833, 387] on div "Amanda Whylie Class of 2025 - 2026 Jamaica - University of Georgia Amanda Whyli…" at bounding box center [484, 251] width 968 height 503
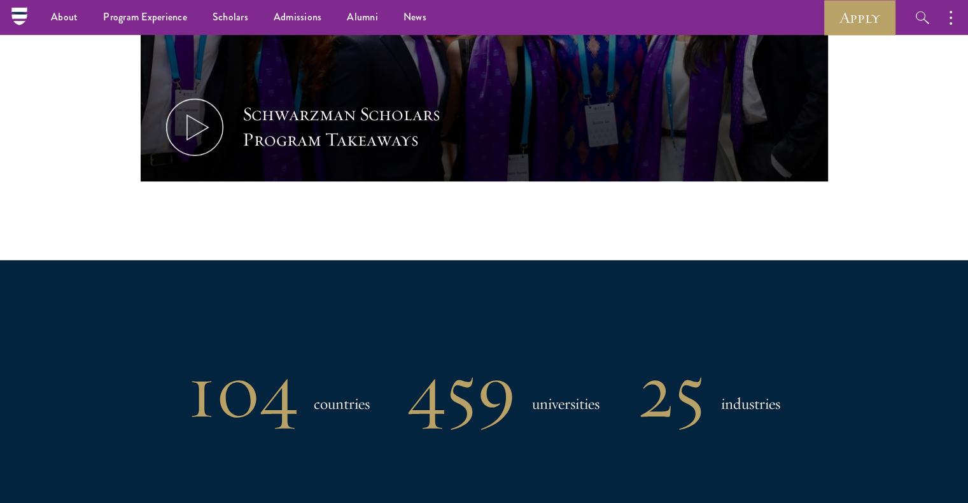
scroll to position [791, 0]
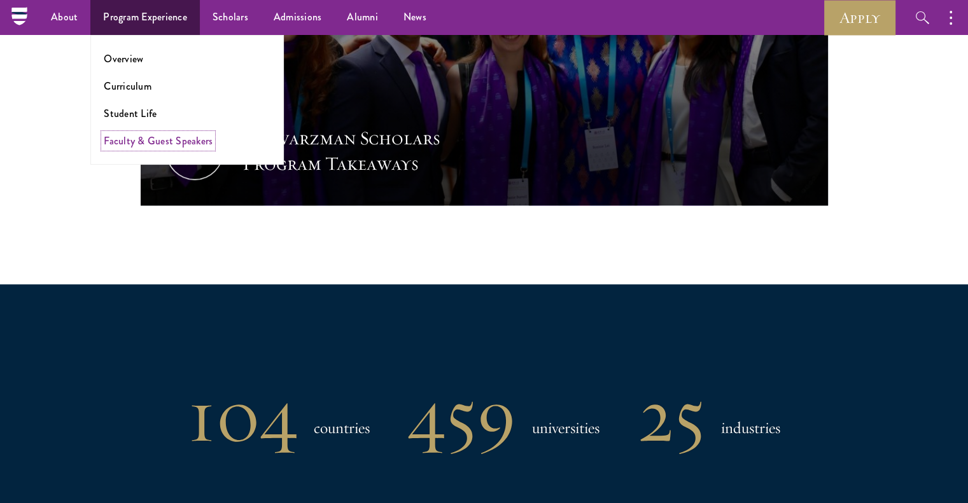
click at [162, 144] on link "Faculty & Guest Speakers" at bounding box center [158, 141] width 109 height 15
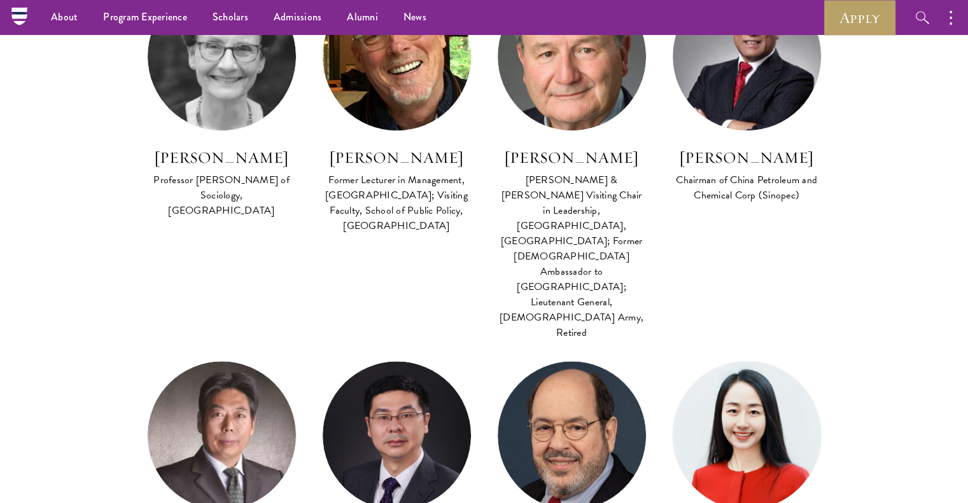
scroll to position [1255, 0]
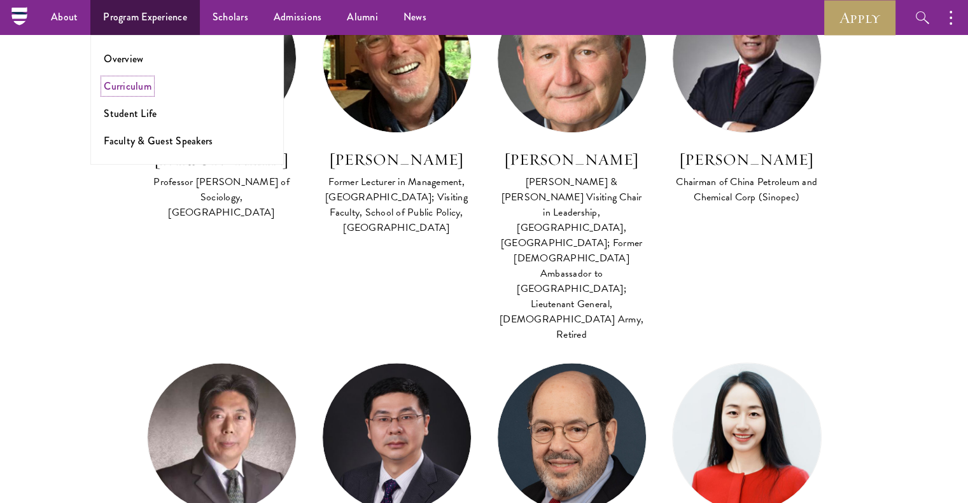
click at [142, 88] on link "Curriculum" at bounding box center [128, 86] width 48 height 15
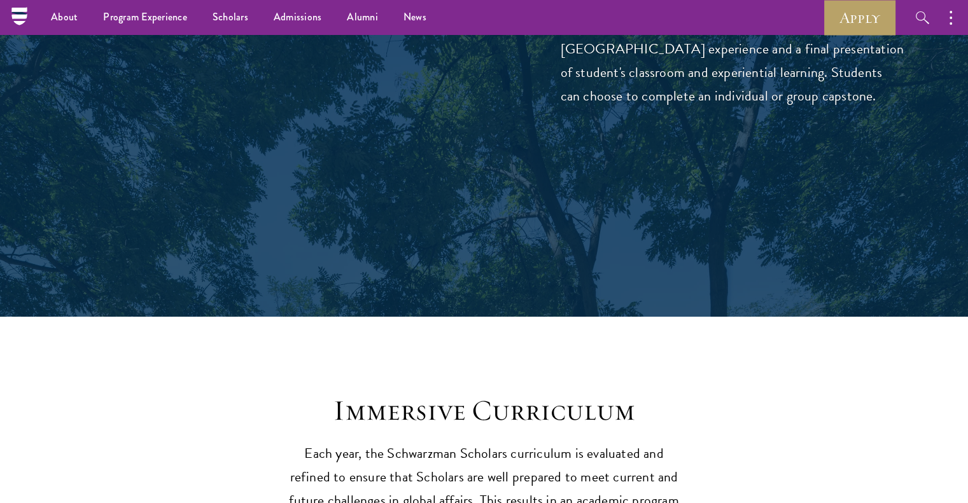
scroll to position [4466, 0]
